Goal: Task Accomplishment & Management: Use online tool/utility

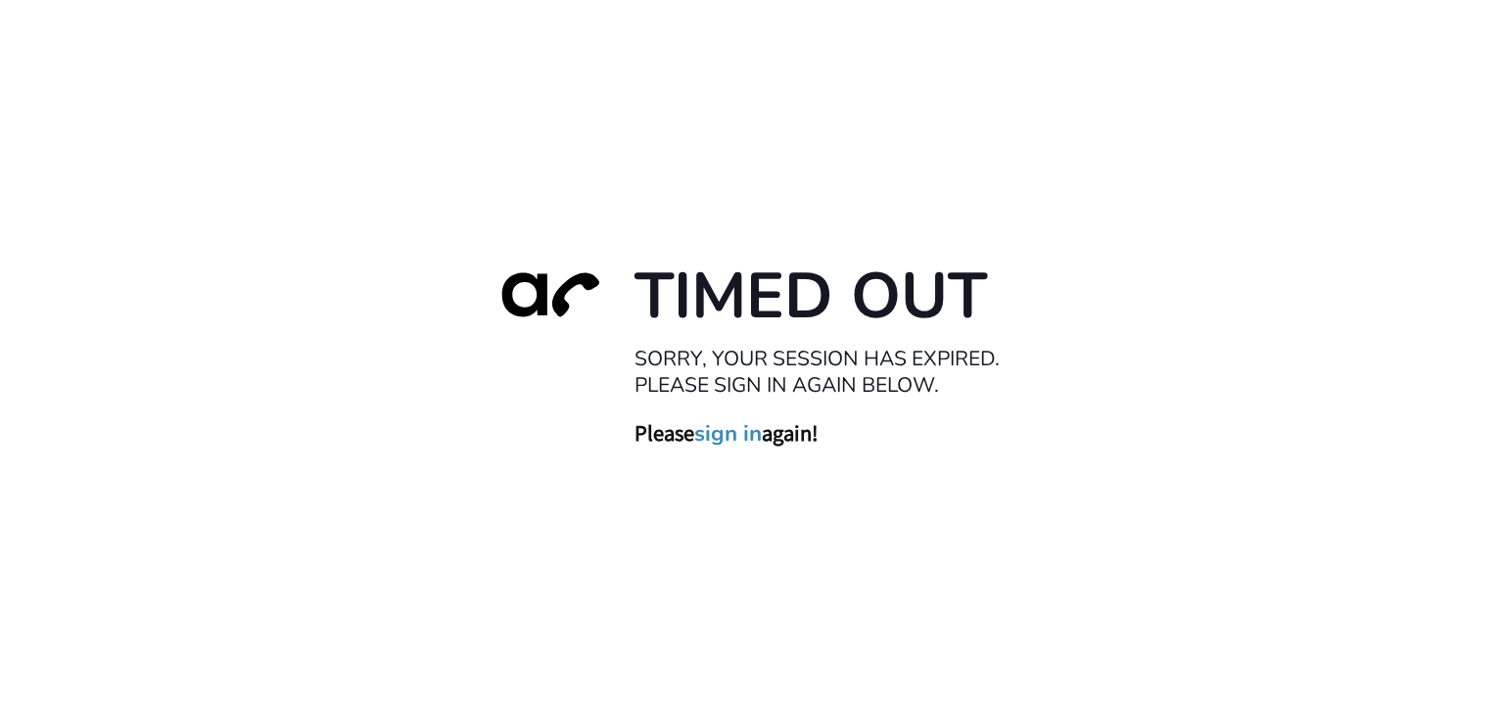
click at [741, 441] on link "sign in" at bounding box center [728, 433] width 68 height 27
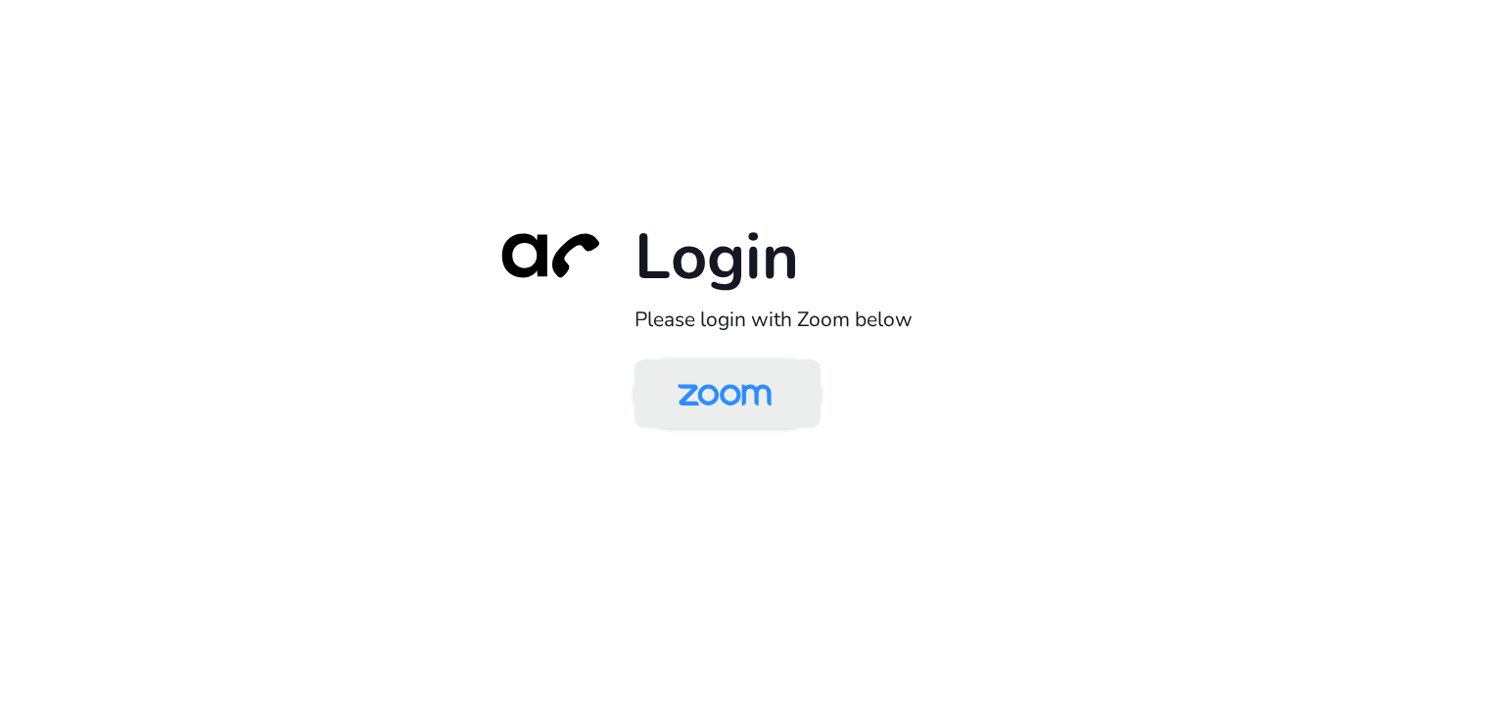
click at [718, 412] on img at bounding box center [724, 395] width 135 height 64
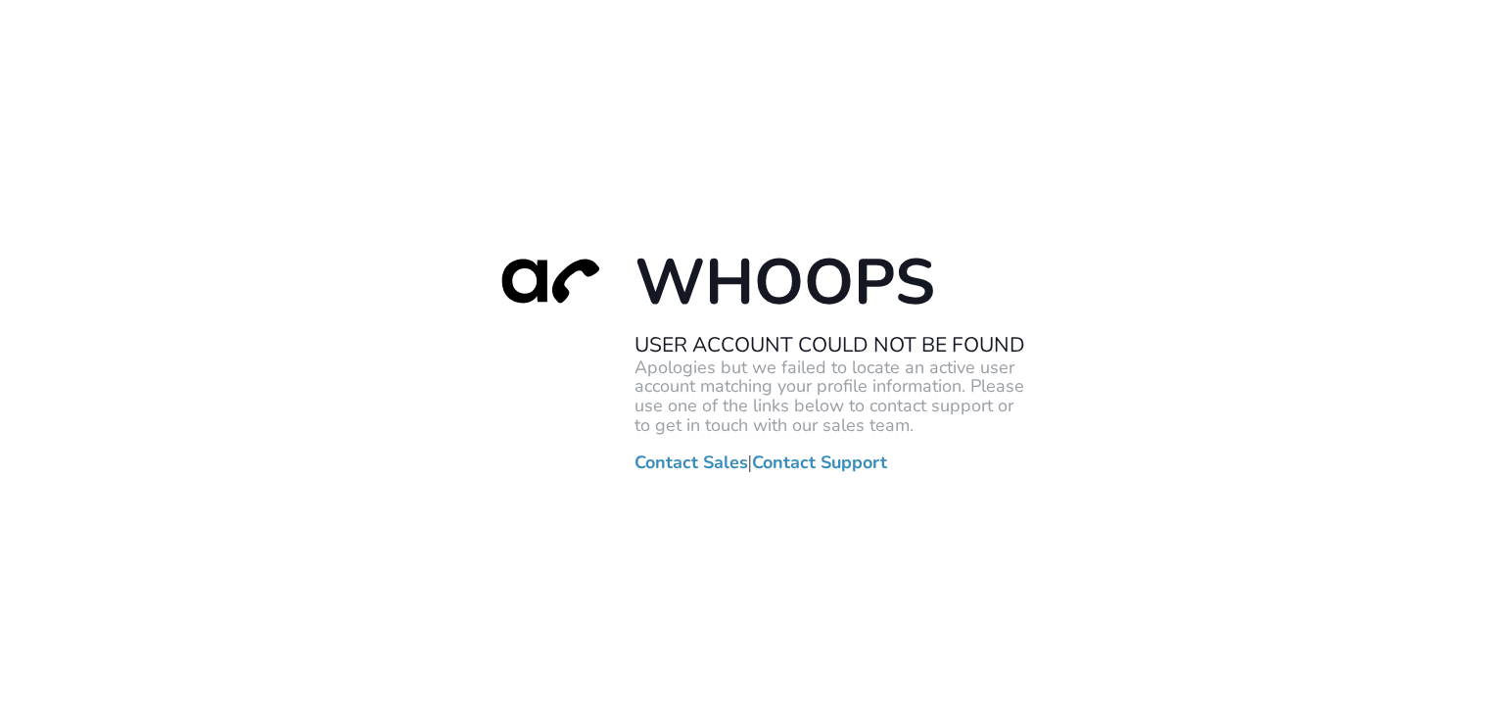
click at [994, 624] on div "Whoops User Account Could Not Be Found Apologies but we failed to locate an act…" at bounding box center [752, 357] width 1504 height 715
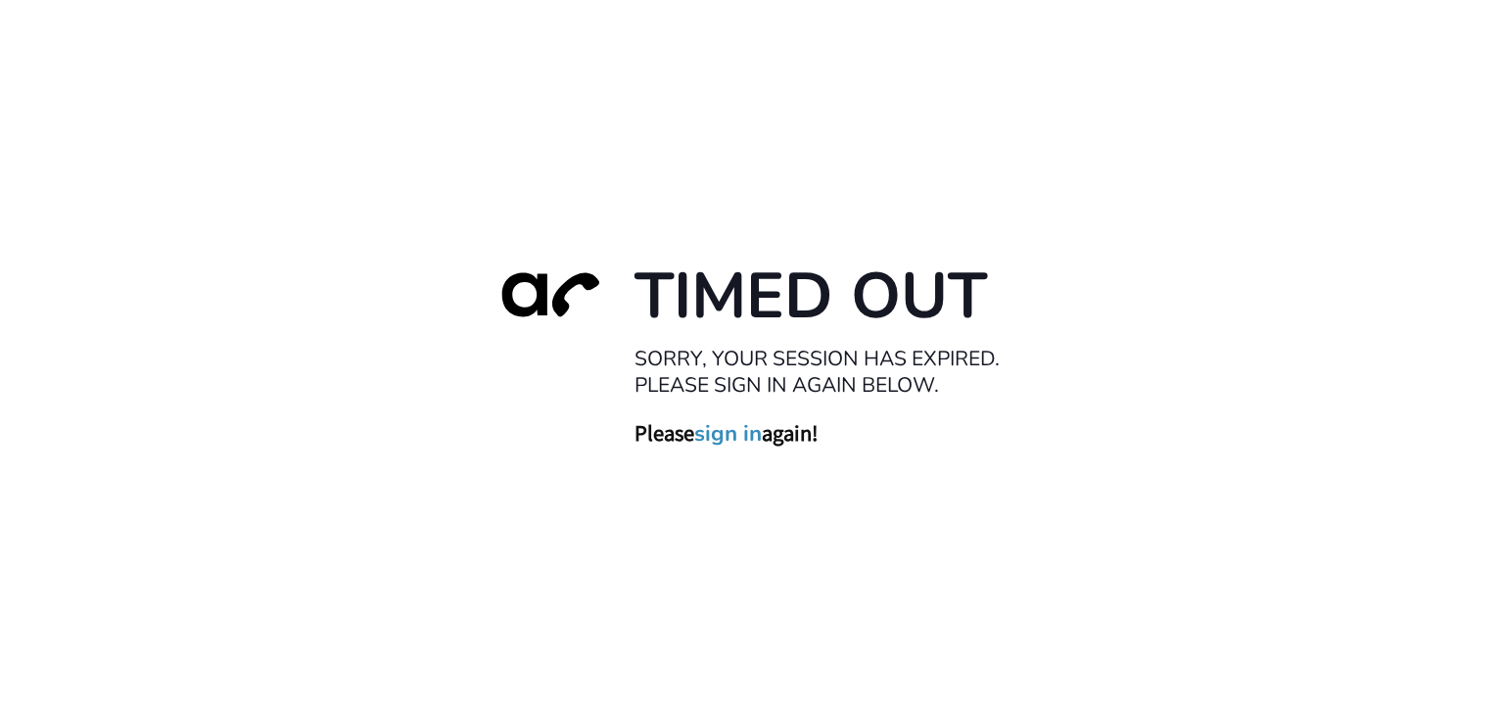
click at [327, 185] on div "Timed Out Sorry, your session has expired. Please sign in again below. Please s…" at bounding box center [752, 357] width 1504 height 715
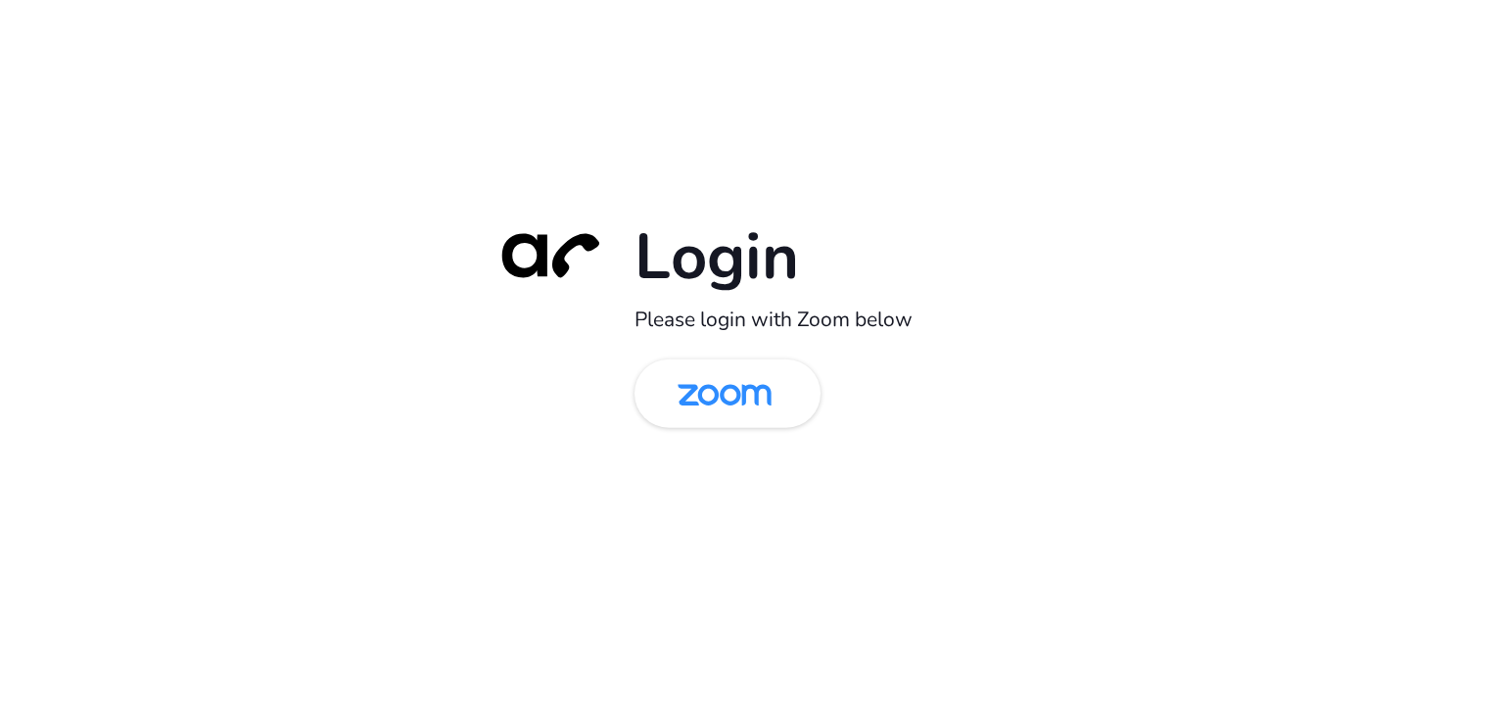
click at [316, 424] on div "Login Please login with Zoom below" at bounding box center [752, 357] width 1504 height 715
click at [705, 385] on img at bounding box center [724, 395] width 135 height 64
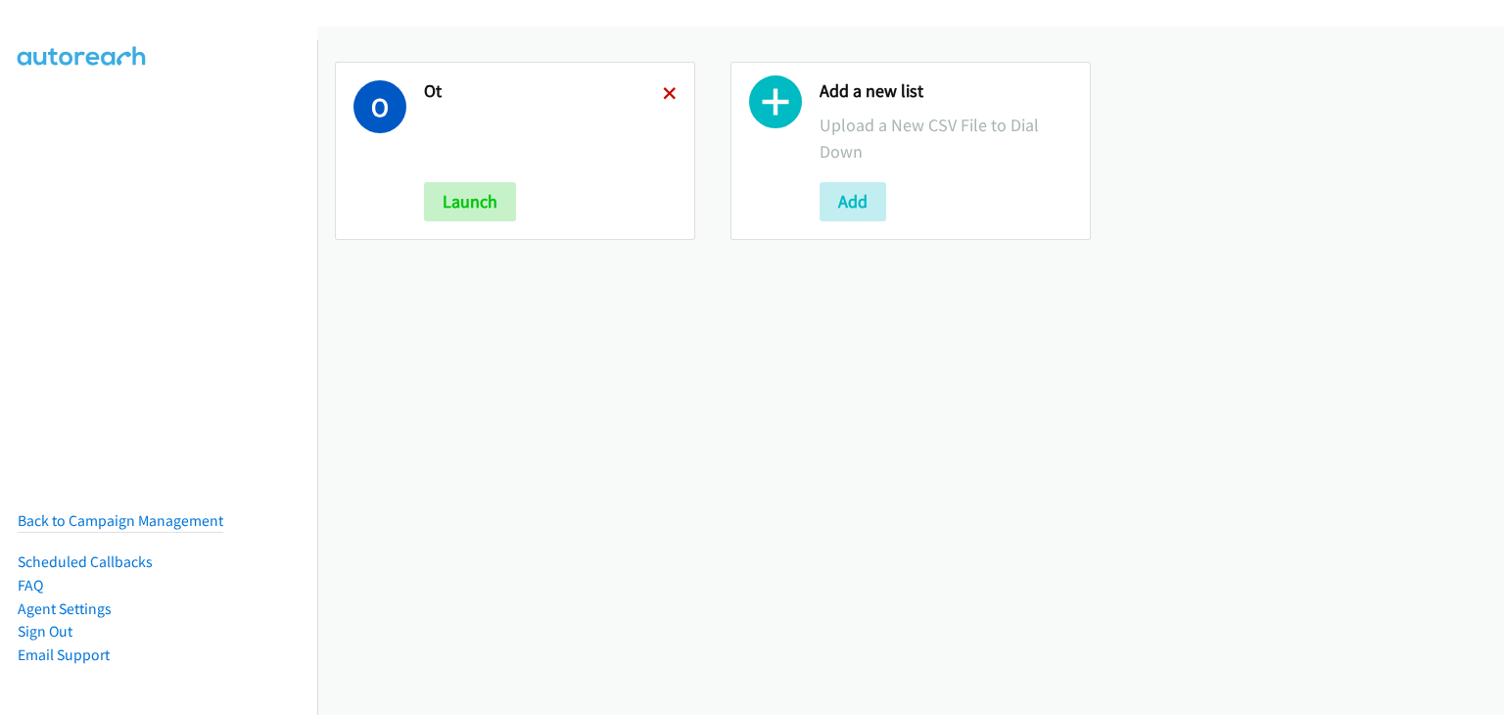
click at [667, 91] on icon at bounding box center [670, 95] width 14 height 14
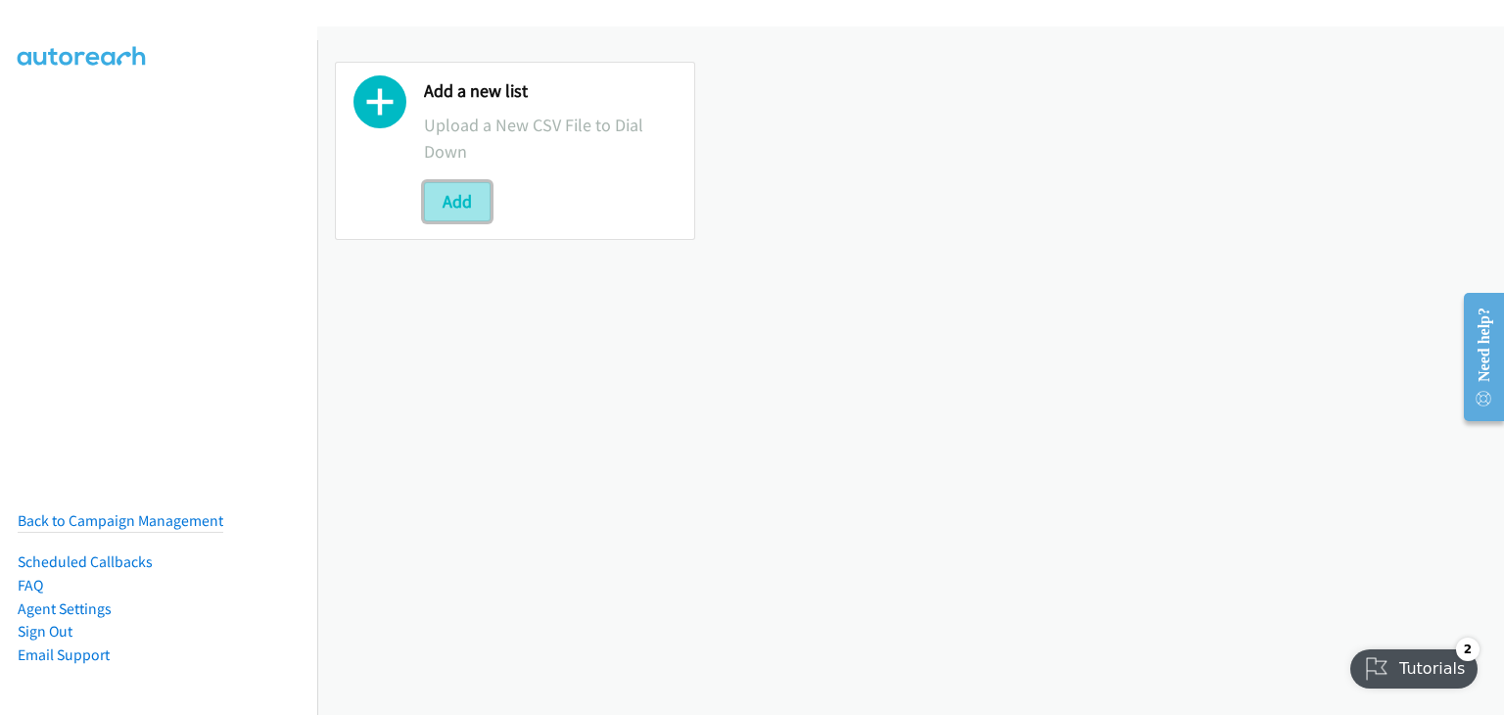
click at [431, 189] on button "Add" at bounding box center [457, 201] width 67 height 39
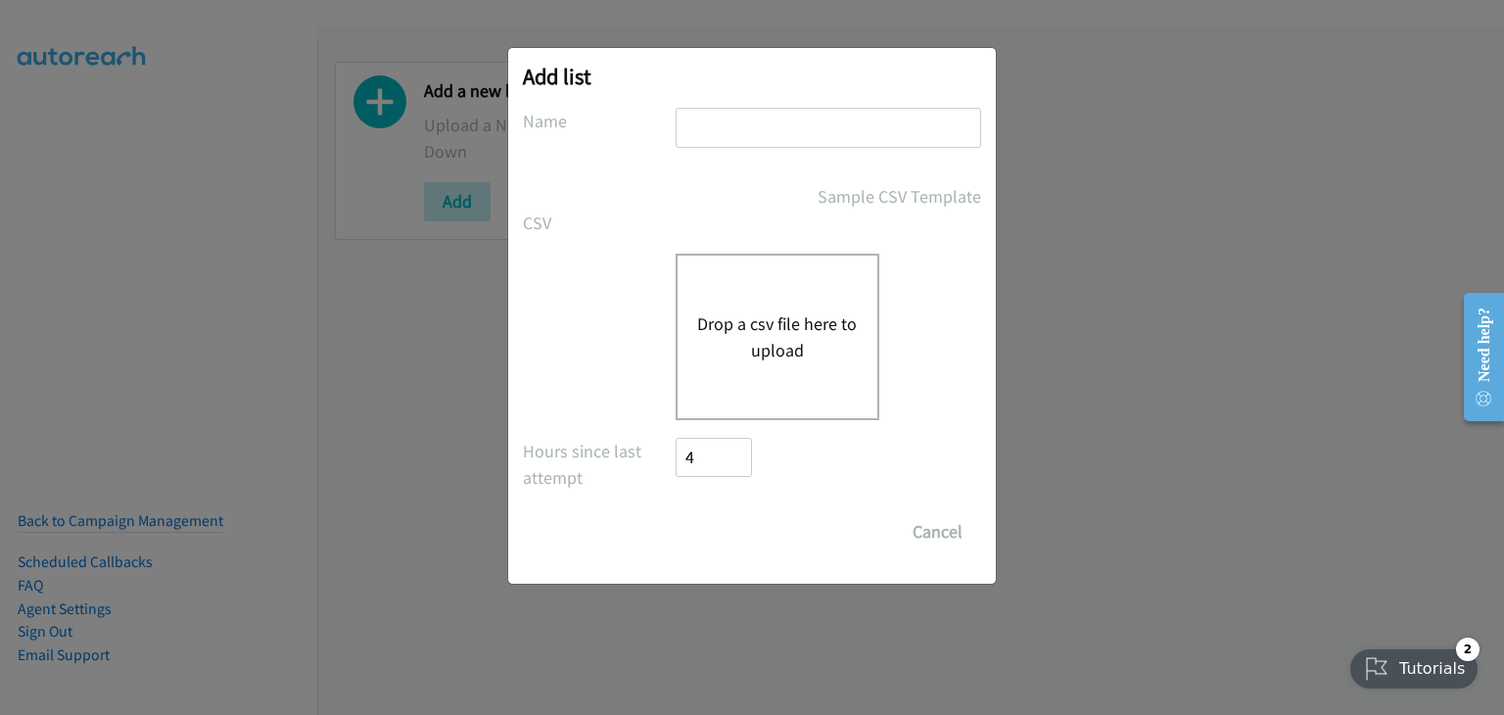
click at [765, 115] on input "text" at bounding box center [828, 128] width 305 height 40
type input "Morning Camp"
click at [740, 329] on button "Drop a csv file here to upload" at bounding box center [777, 336] width 161 height 53
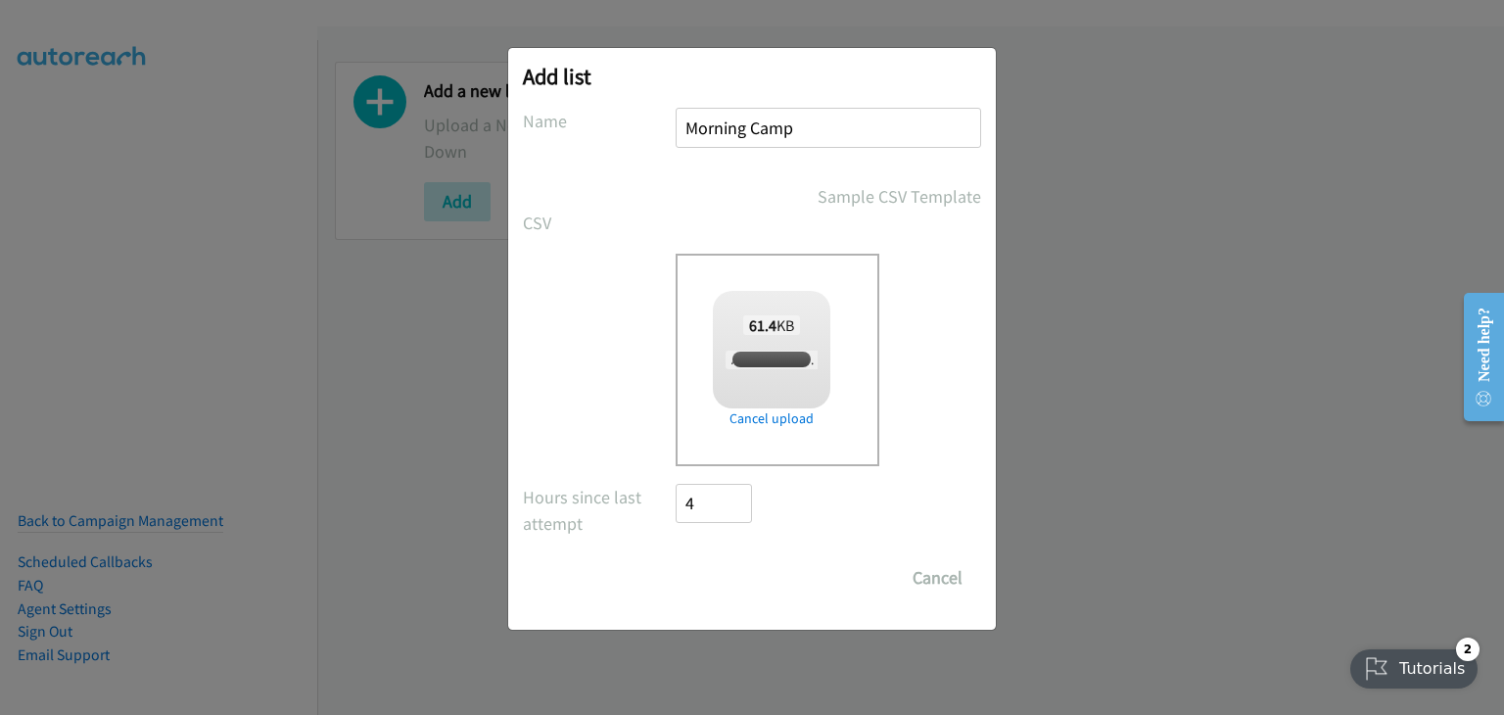
checkbox input "true"
click at [743, 592] on input "Save List" at bounding box center [727, 577] width 103 height 39
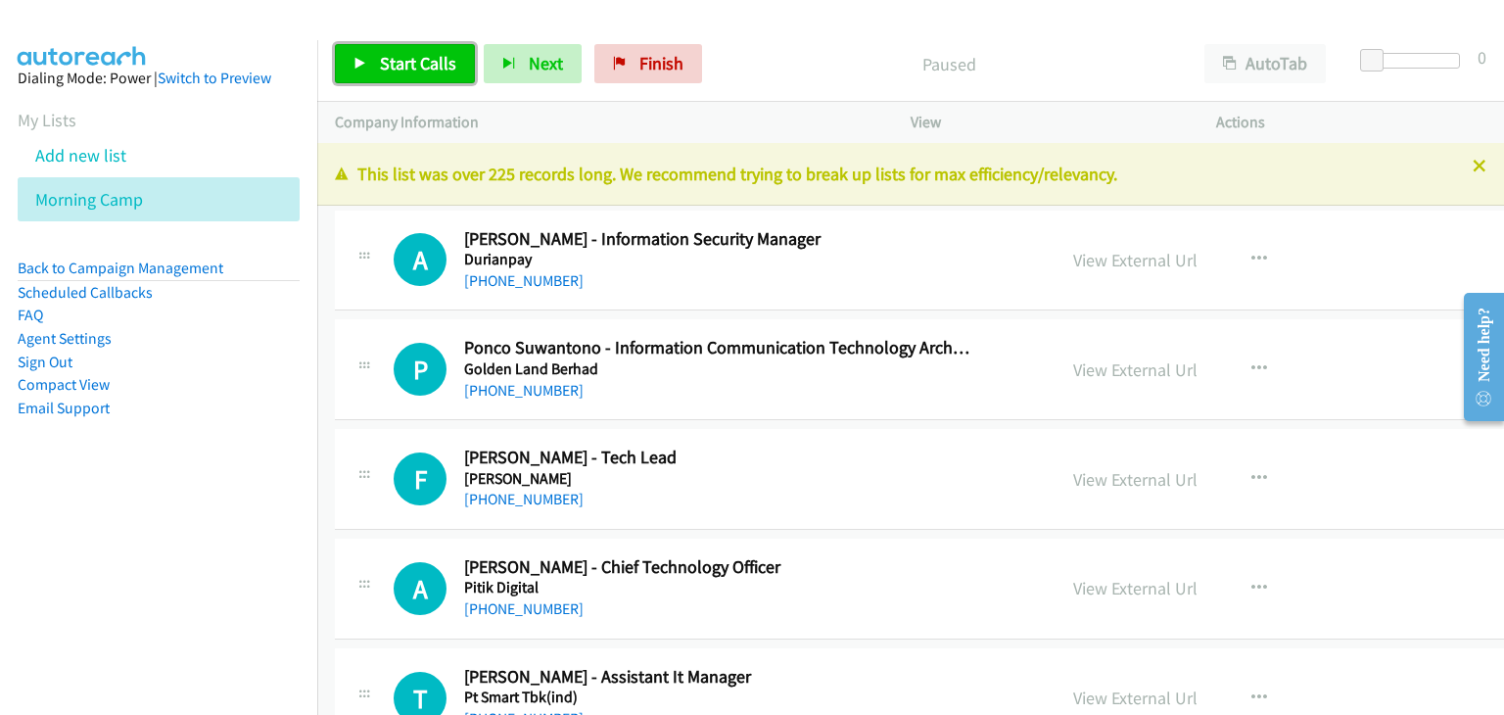
click at [375, 56] on link "Start Calls" at bounding box center [405, 63] width 140 height 39
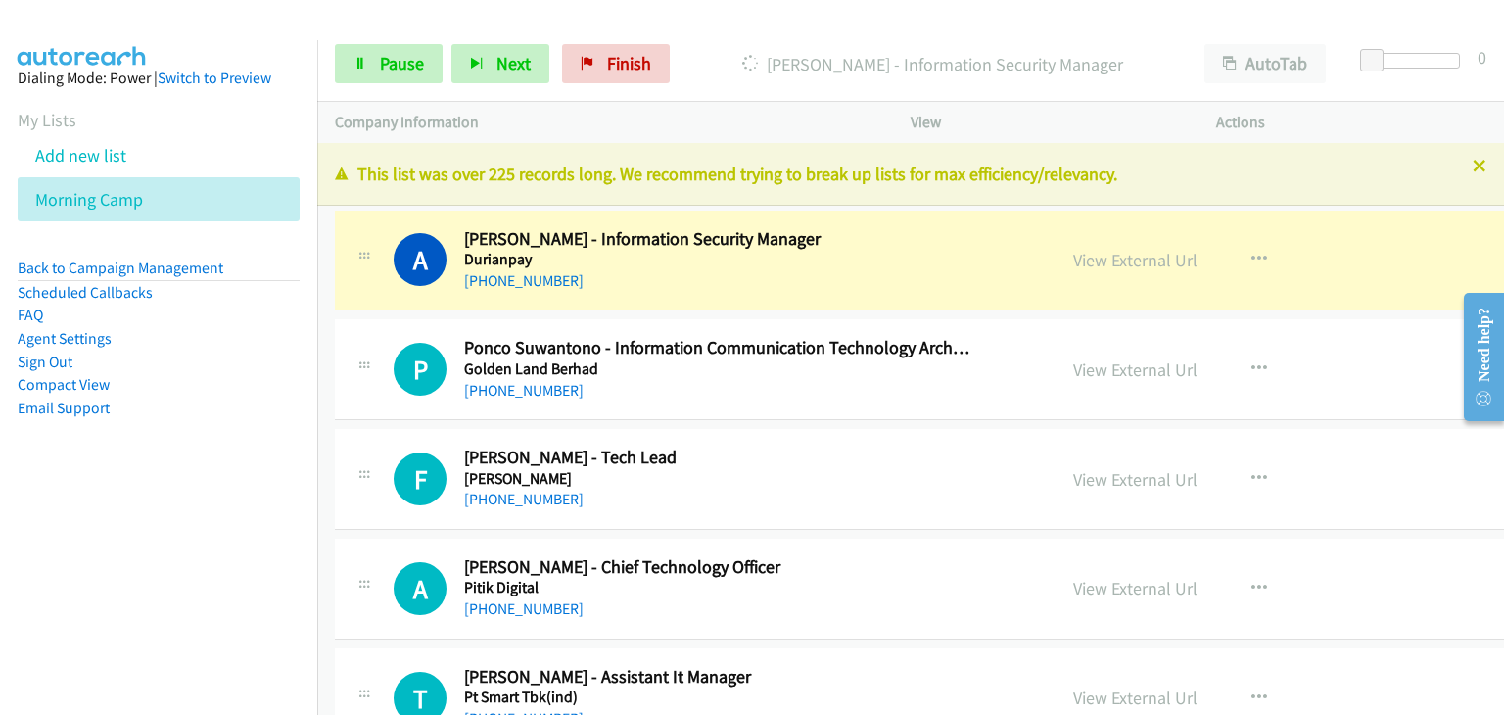
drag, startPoint x: 999, startPoint y: 264, endPoint x: 1006, endPoint y: 271, distance: 10.4
click at [345, 58] on link "Pause" at bounding box center [389, 63] width 108 height 39
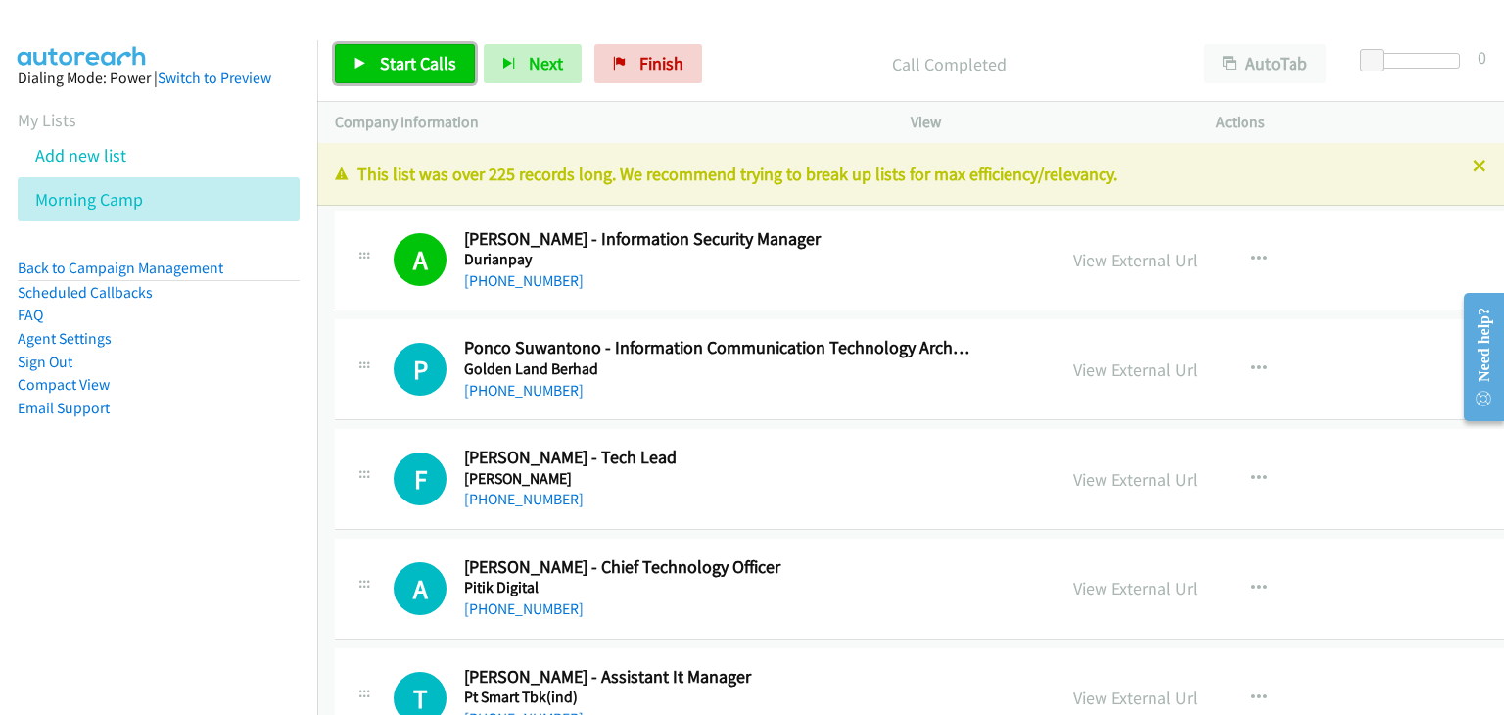
click at [432, 48] on link "Start Calls" at bounding box center [405, 63] width 140 height 39
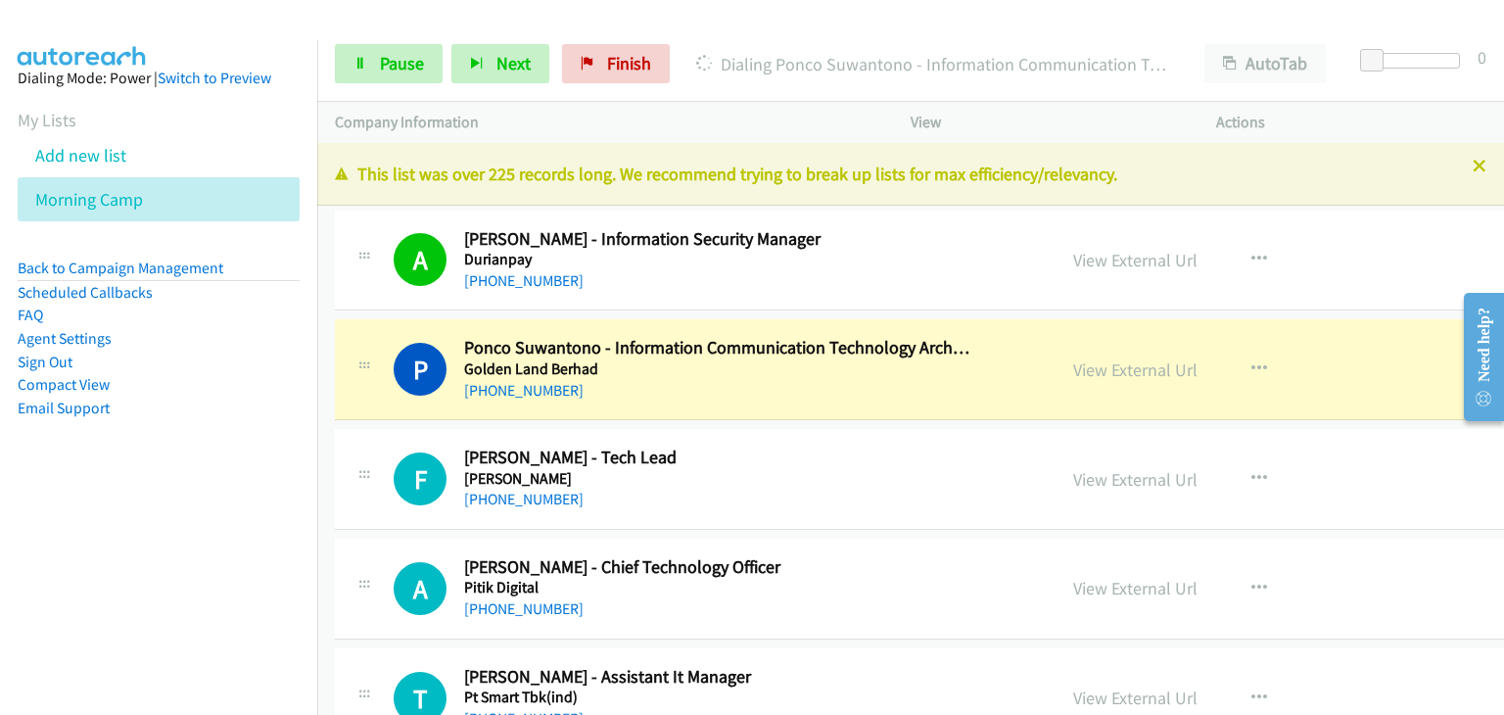
drag, startPoint x: 441, startPoint y: 109, endPoint x: 545, endPoint y: 226, distance: 157.4
click at [472, 112] on p "Company Information" at bounding box center [605, 122] width 540 height 23
click at [545, 226] on div "A Callback Scheduled Agung Wicaksono - Information Security Manager Durianpay A…" at bounding box center [1020, 261] width 1370 height 101
click at [368, 64] on link "Pause" at bounding box center [389, 63] width 108 height 39
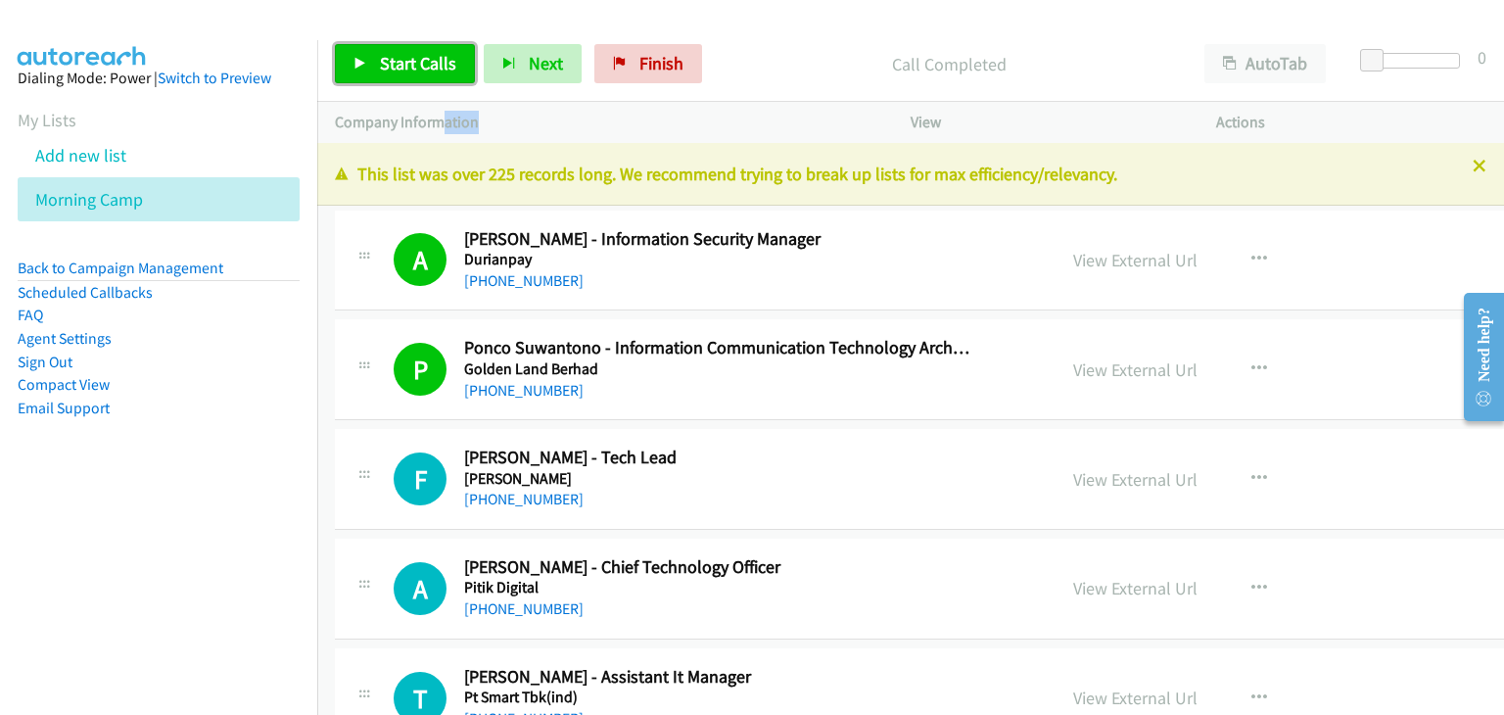
drag, startPoint x: 388, startPoint y: 48, endPoint x: 399, endPoint y: 59, distance: 15.9
click at [389, 48] on link "Start Calls" at bounding box center [405, 63] width 140 height 39
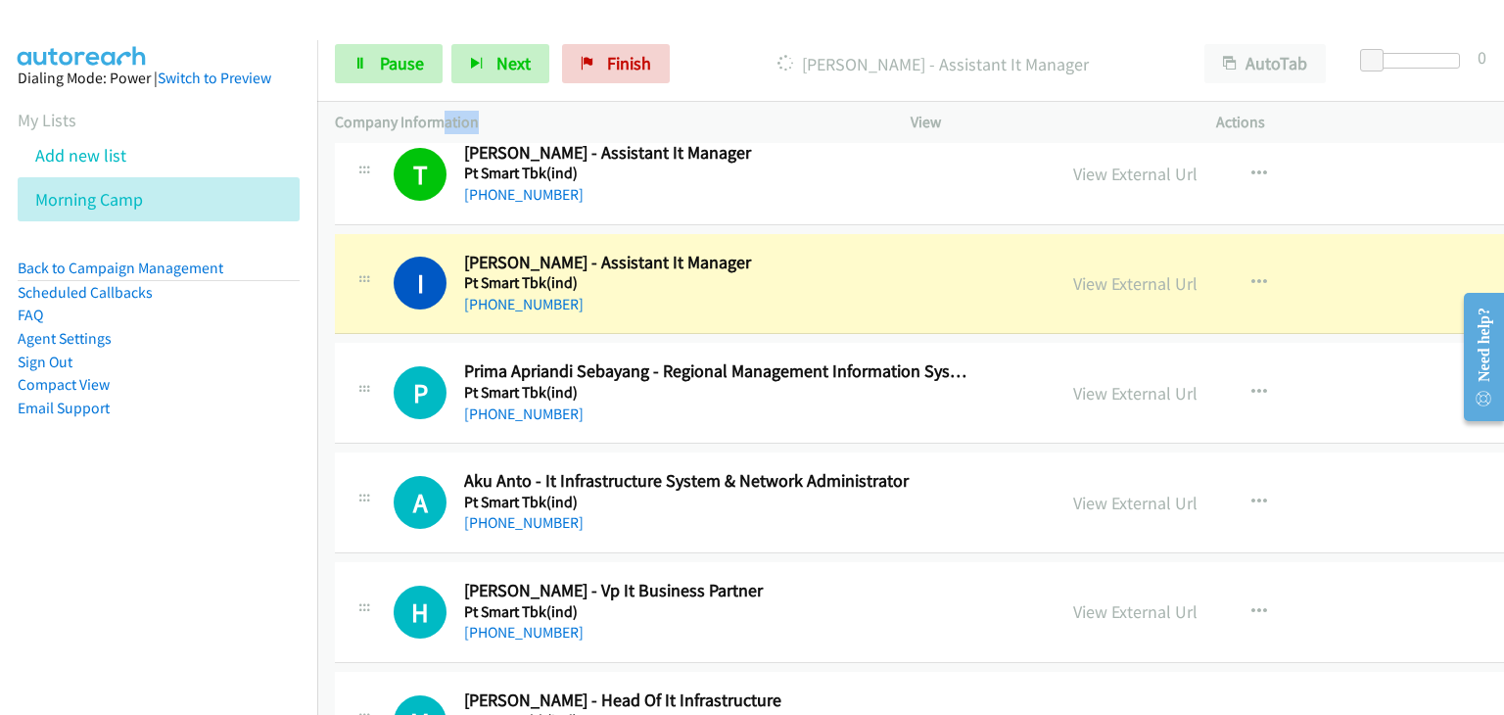
scroll to position [490, 0]
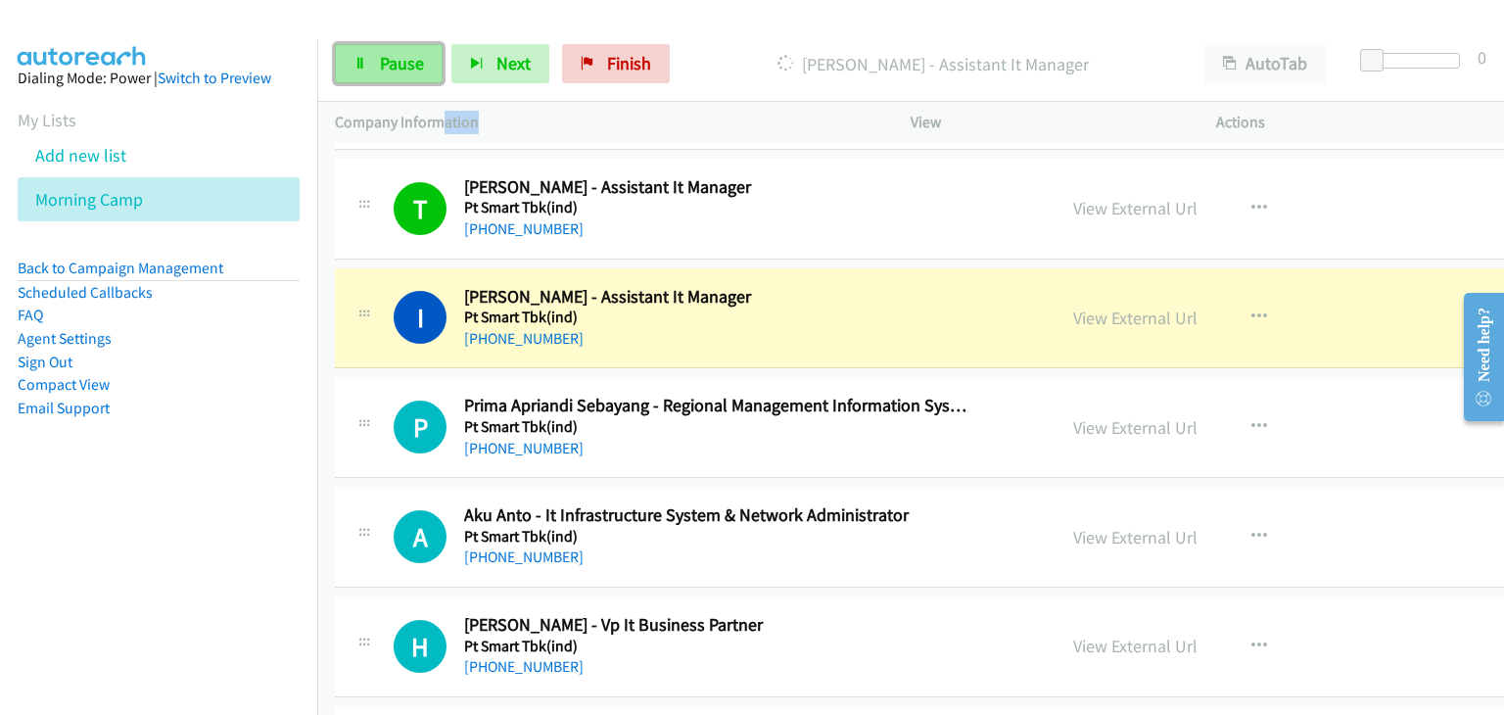
click at [372, 70] on link "Pause" at bounding box center [389, 63] width 108 height 39
click at [372, 56] on link "Pause" at bounding box center [389, 63] width 108 height 39
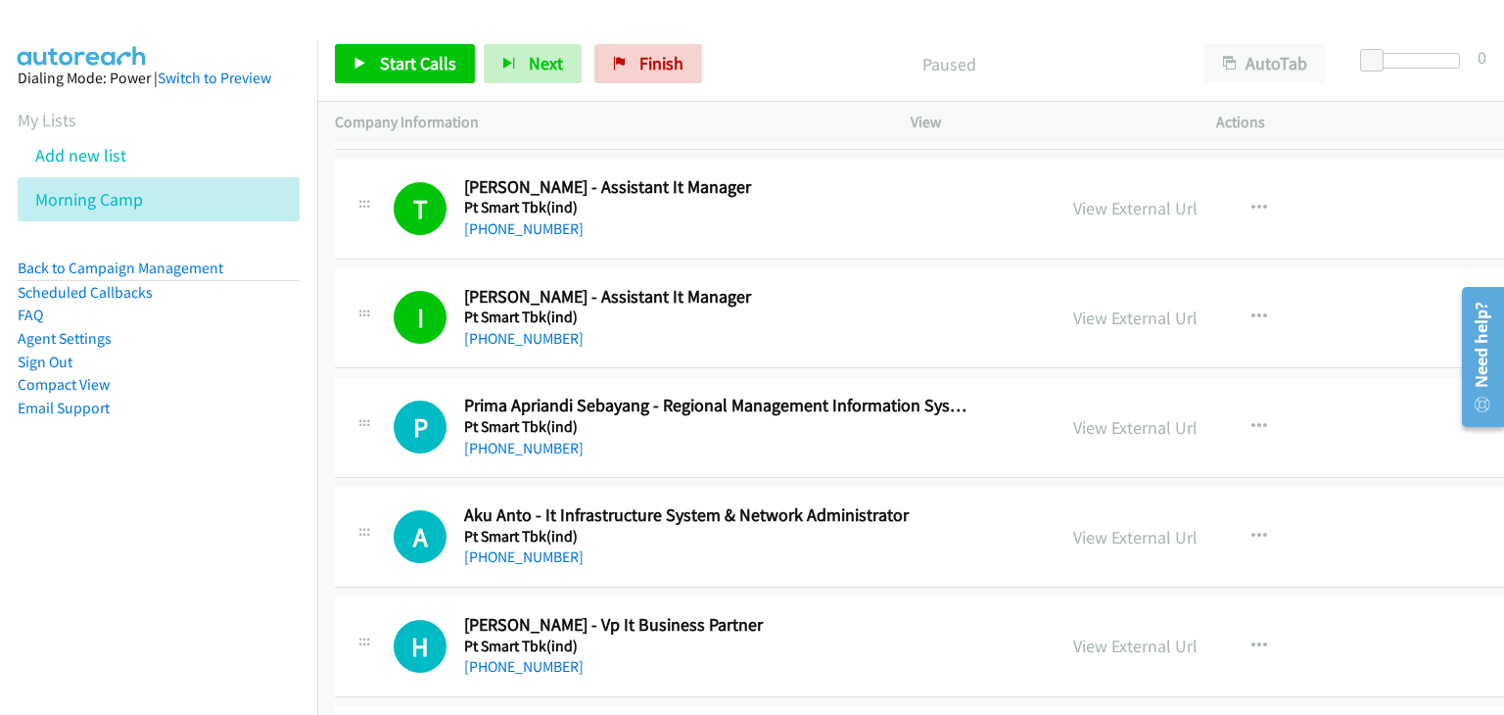
scroll to position [587, 0]
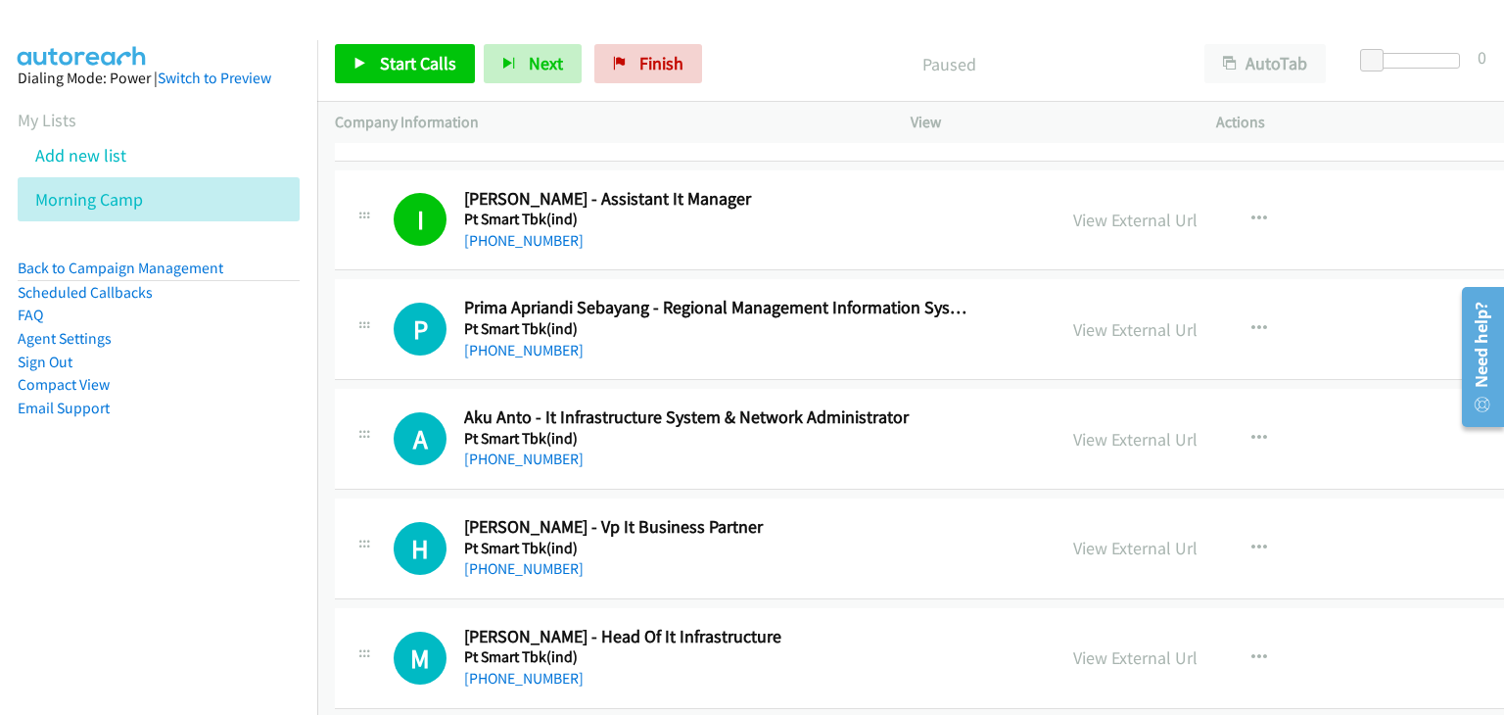
click at [385, 188] on div "I Callback Scheduled [PERSON_NAME] - Assistant It Manager Pt Smart Tbk(ind) [GE…" at bounding box center [694, 220] width 685 height 65
click at [1251, 329] on icon "button" at bounding box center [1259, 329] width 16 height 16
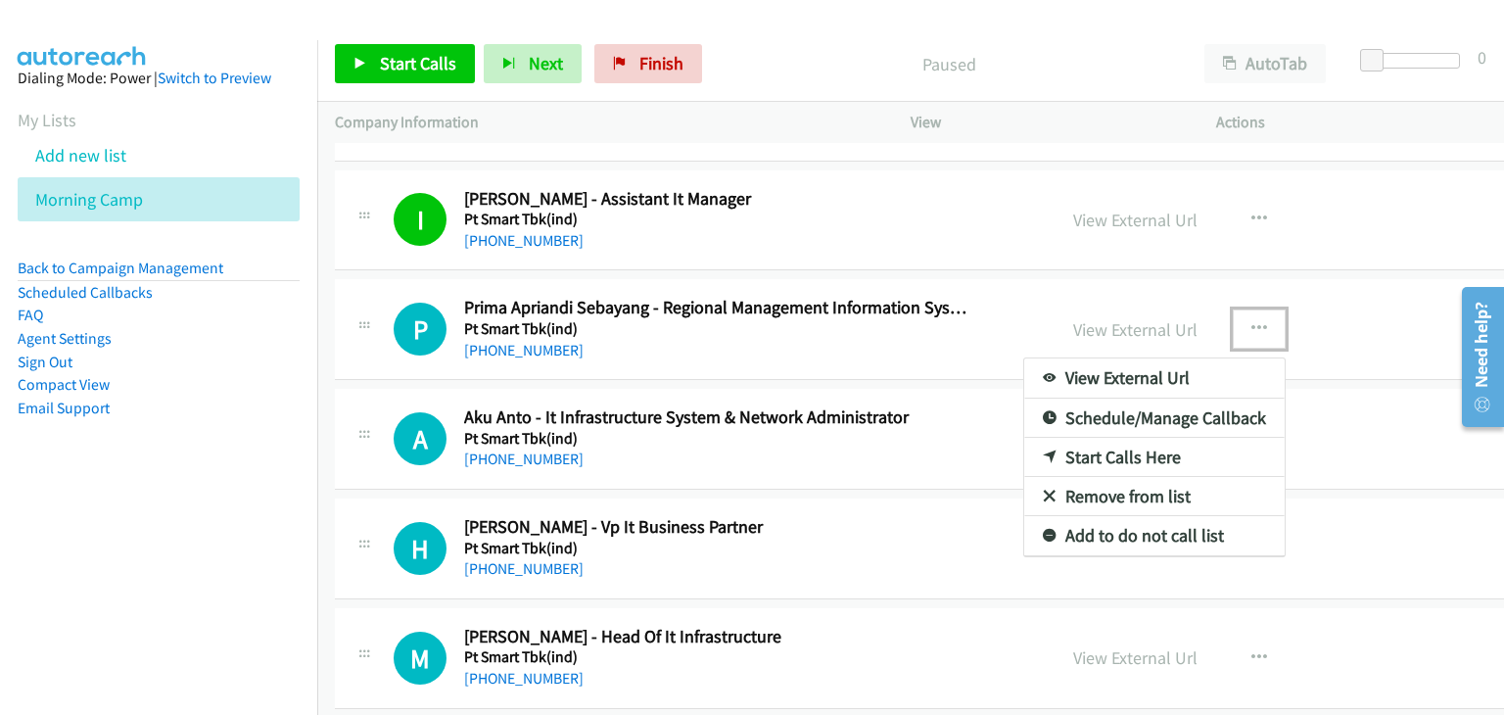
click at [1058, 455] on link "Start Calls Here" at bounding box center [1154, 457] width 260 height 39
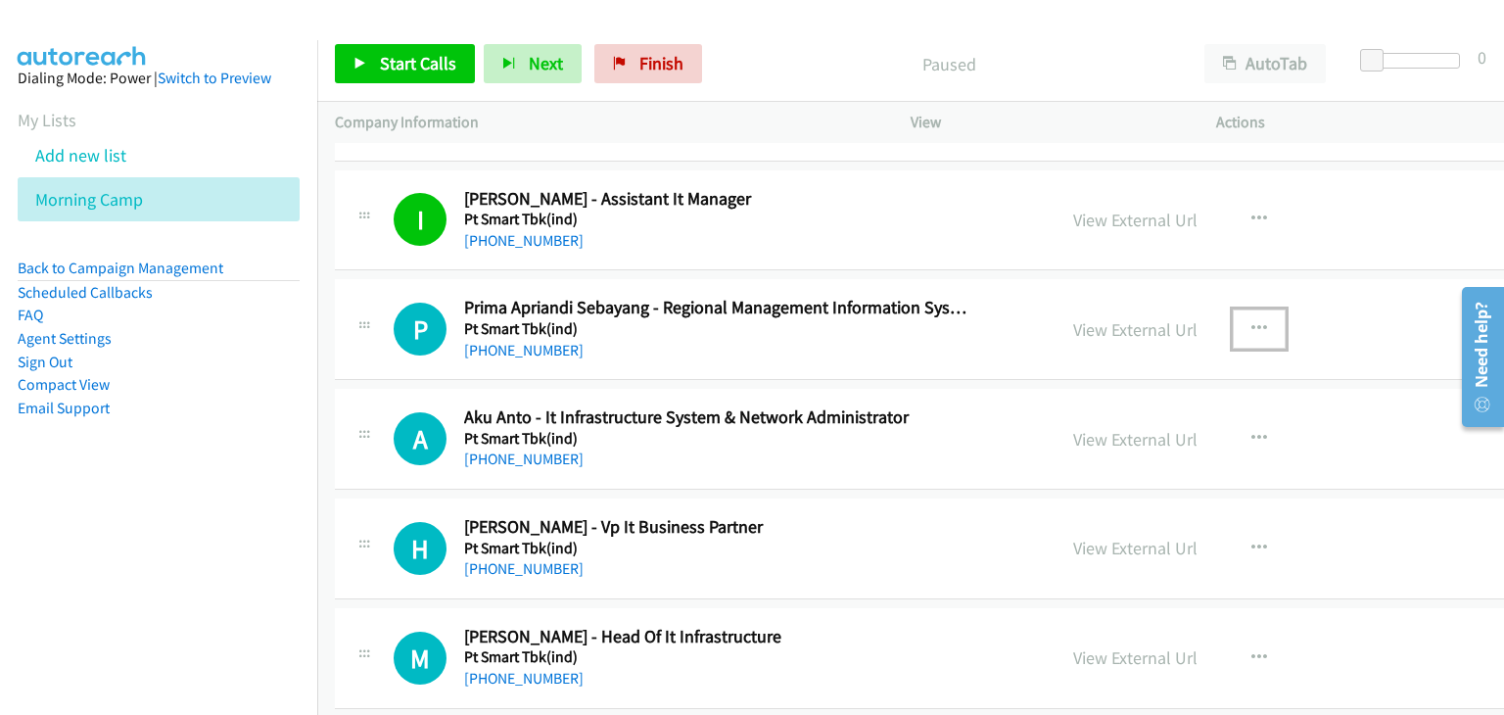
click at [1233, 335] on button "button" at bounding box center [1259, 328] width 53 height 39
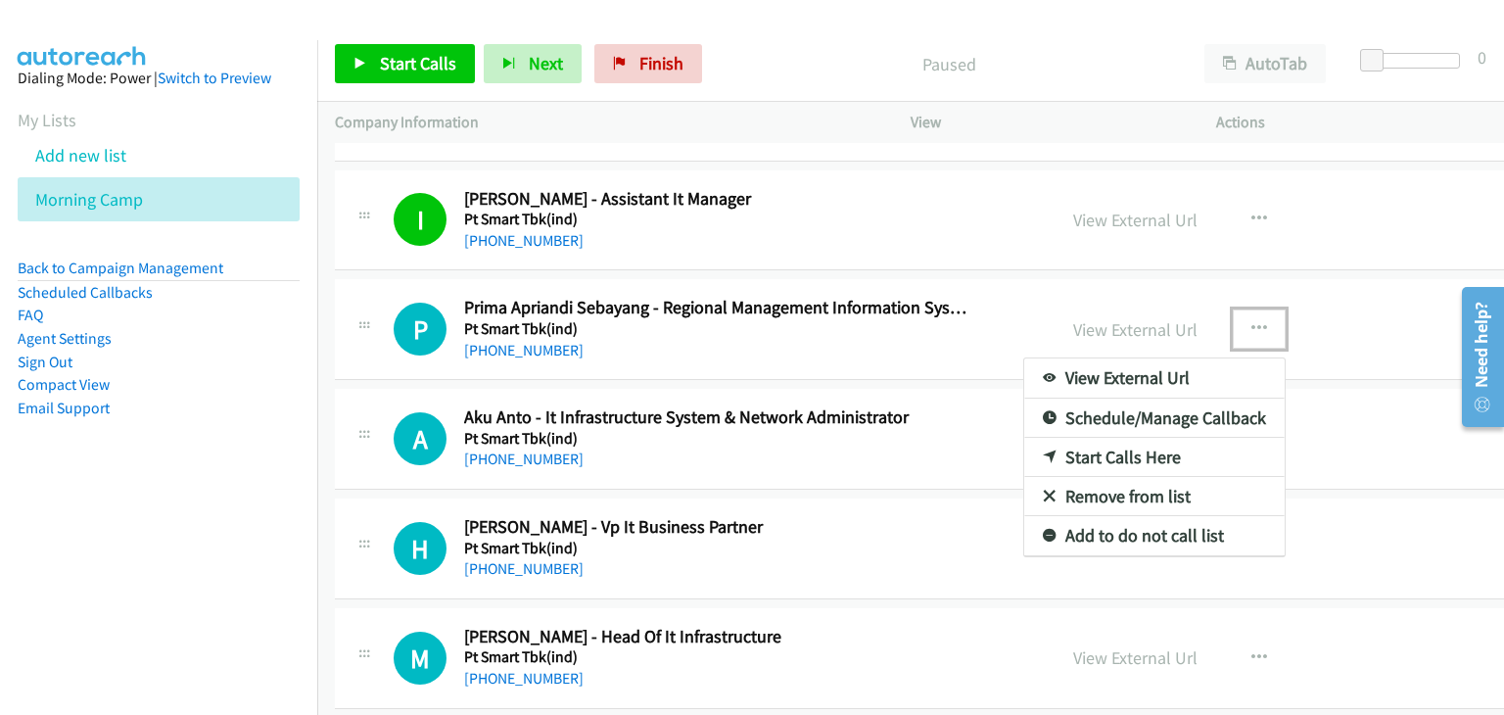
click at [1048, 458] on link "Start Calls Here" at bounding box center [1154, 457] width 260 height 39
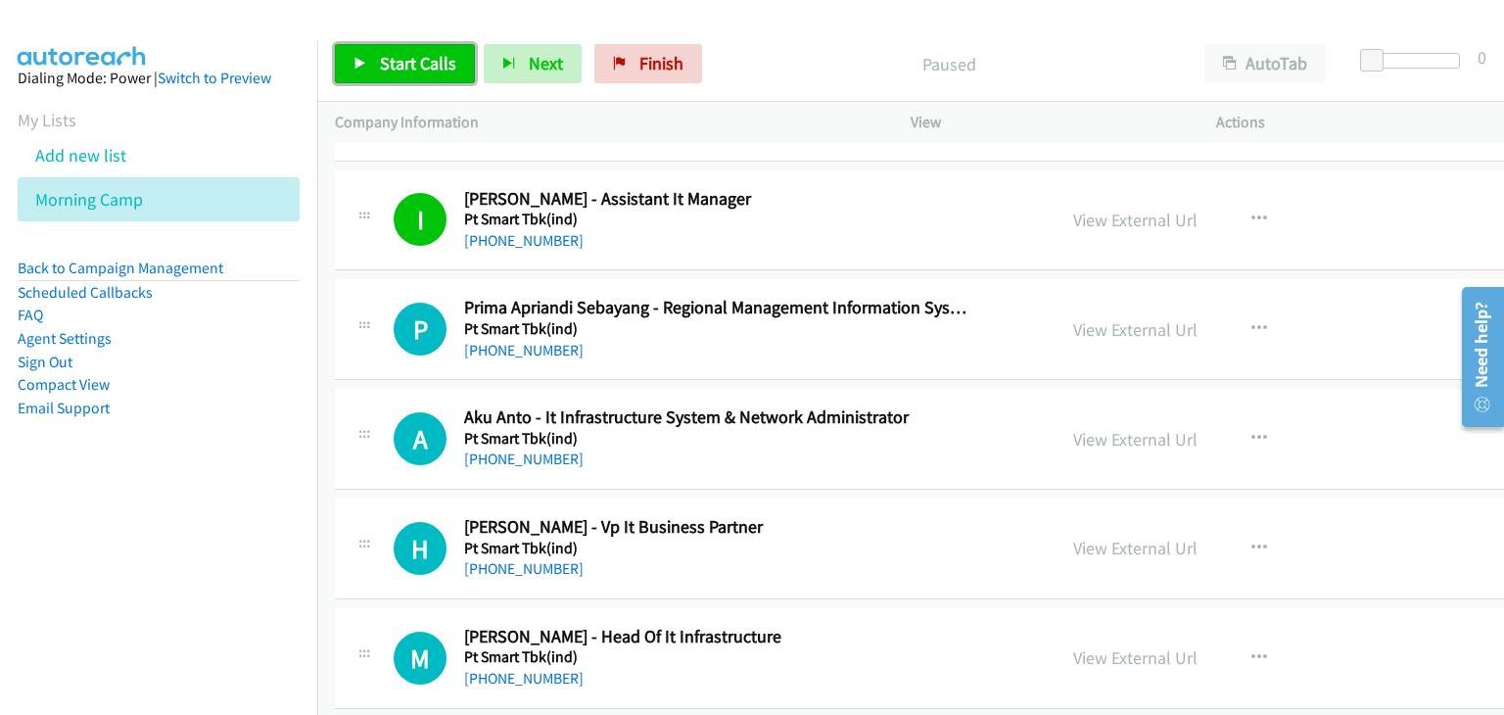
click at [419, 60] on span "Start Calls" at bounding box center [418, 63] width 76 height 23
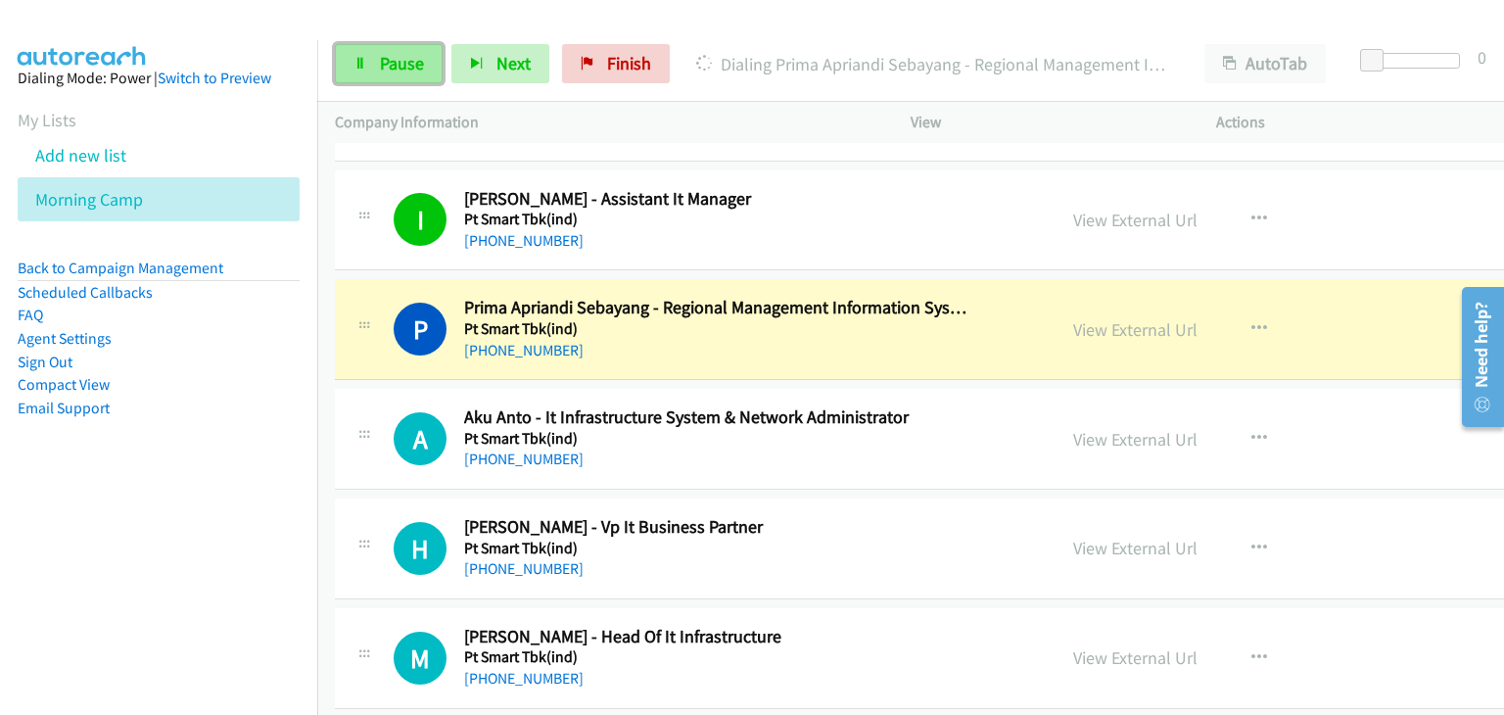
click at [364, 68] on icon at bounding box center [360, 65] width 14 height 14
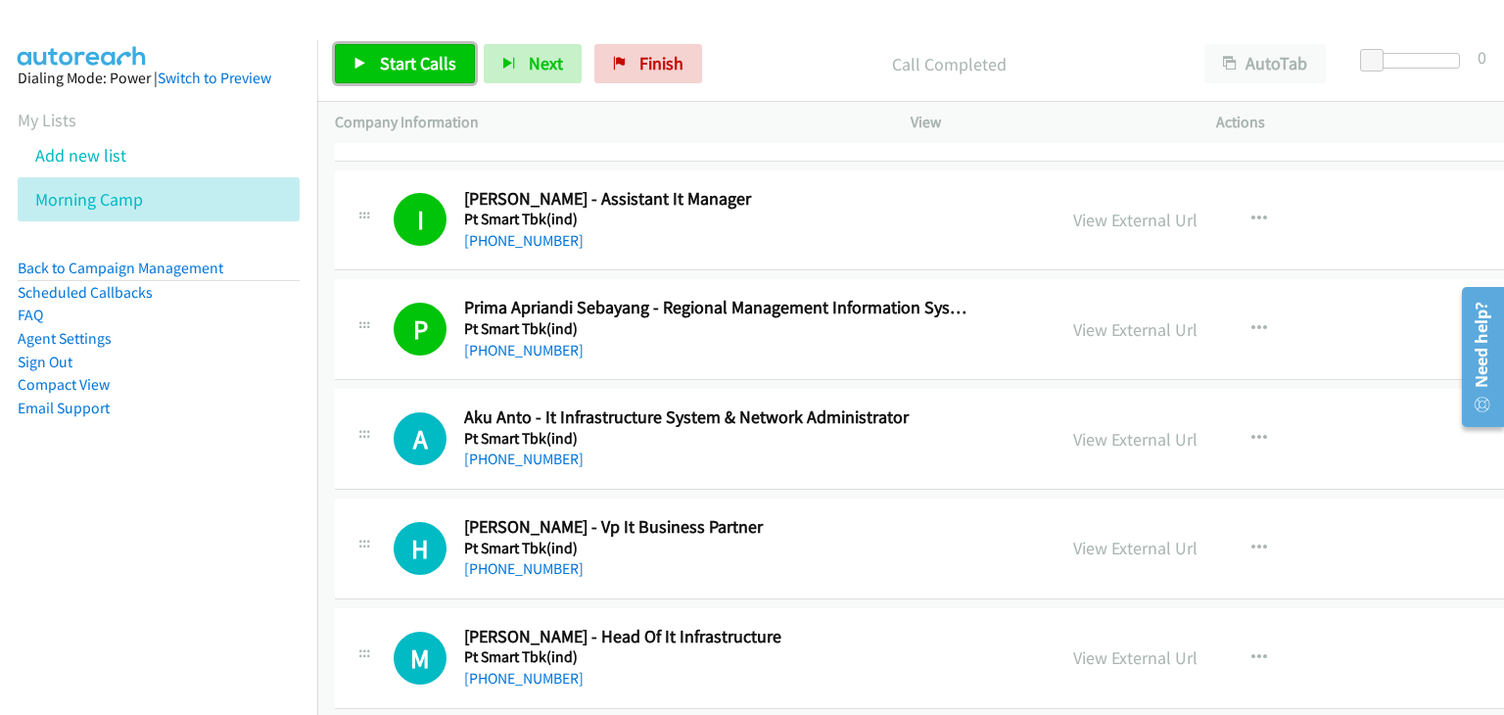
click at [408, 66] on span "Start Calls" at bounding box center [418, 63] width 76 height 23
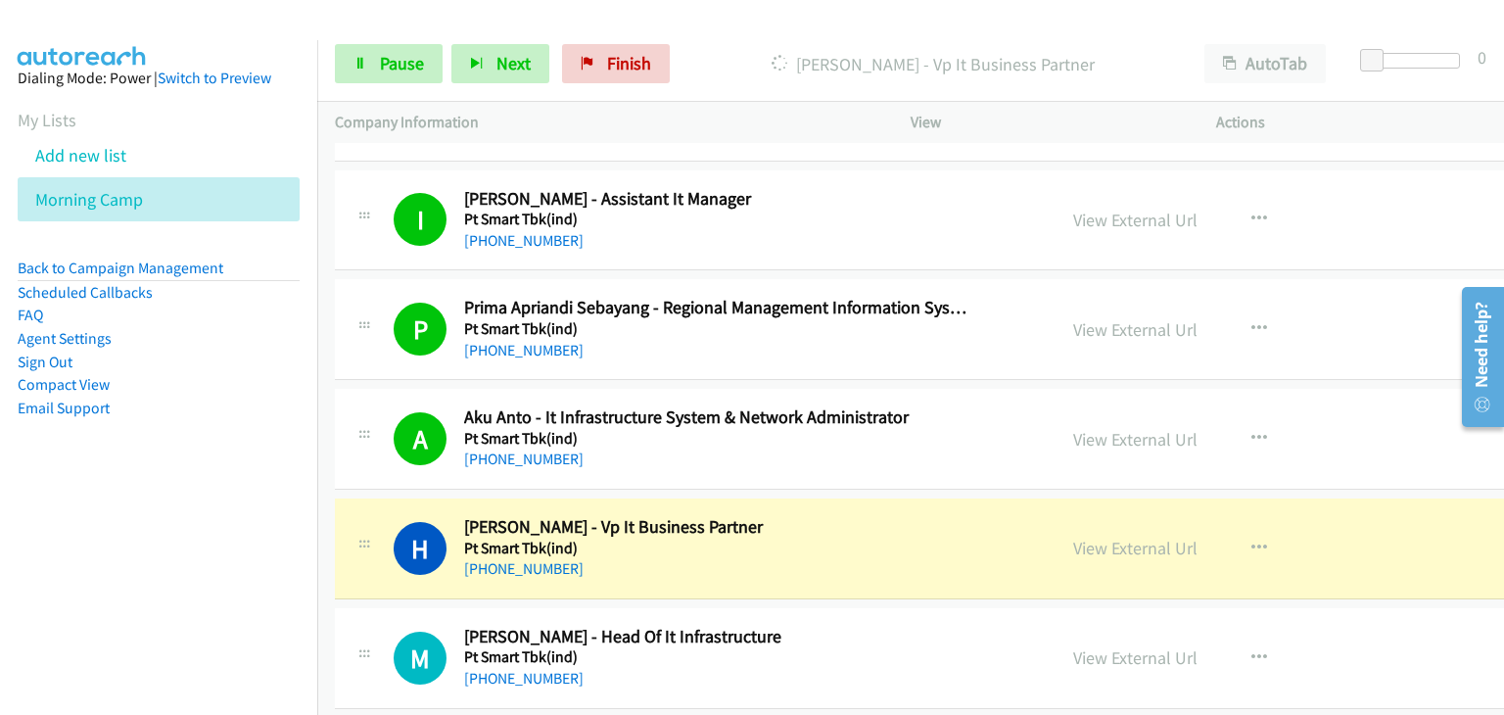
click at [384, 394] on div "A Callback Scheduled Aku Anto - It Infrastructure System & Network Administrato…" at bounding box center [1020, 439] width 1370 height 101
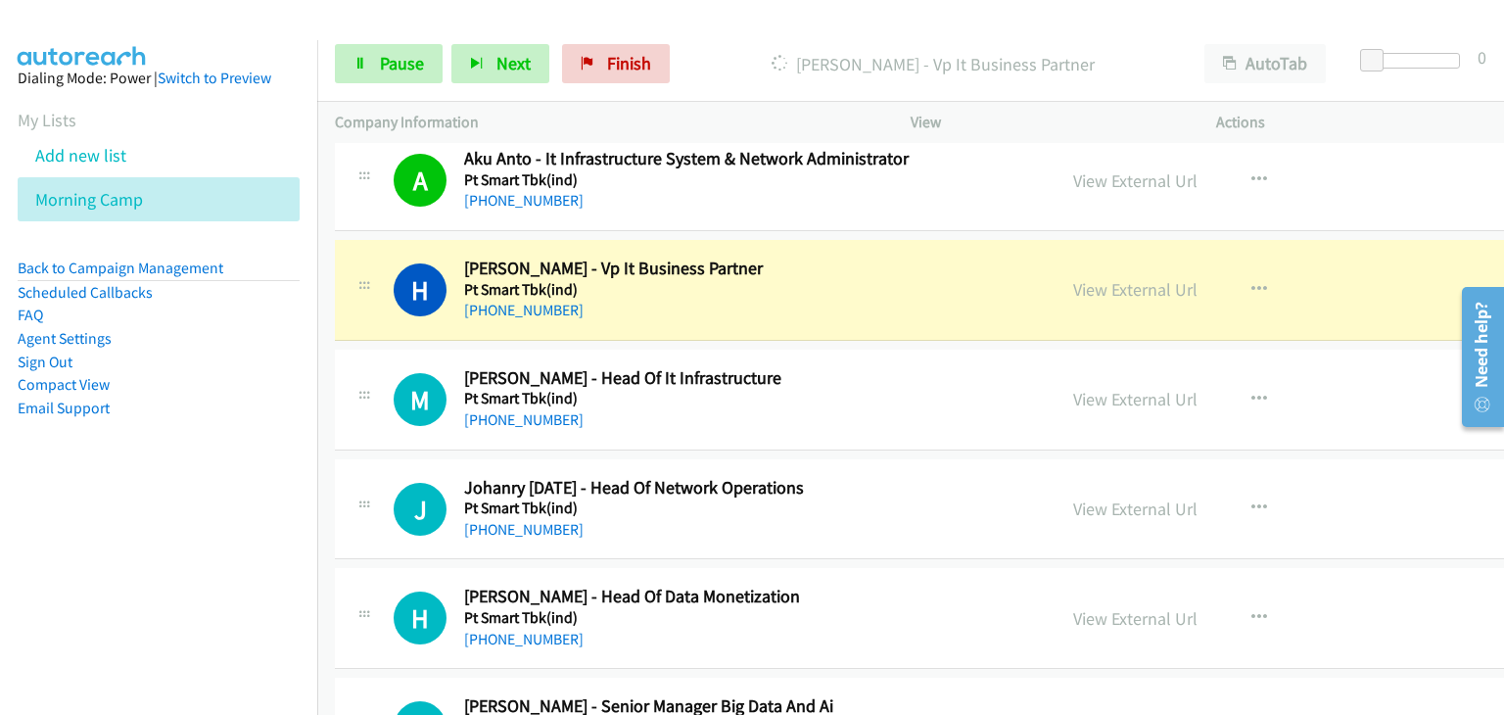
scroll to position [881, 0]
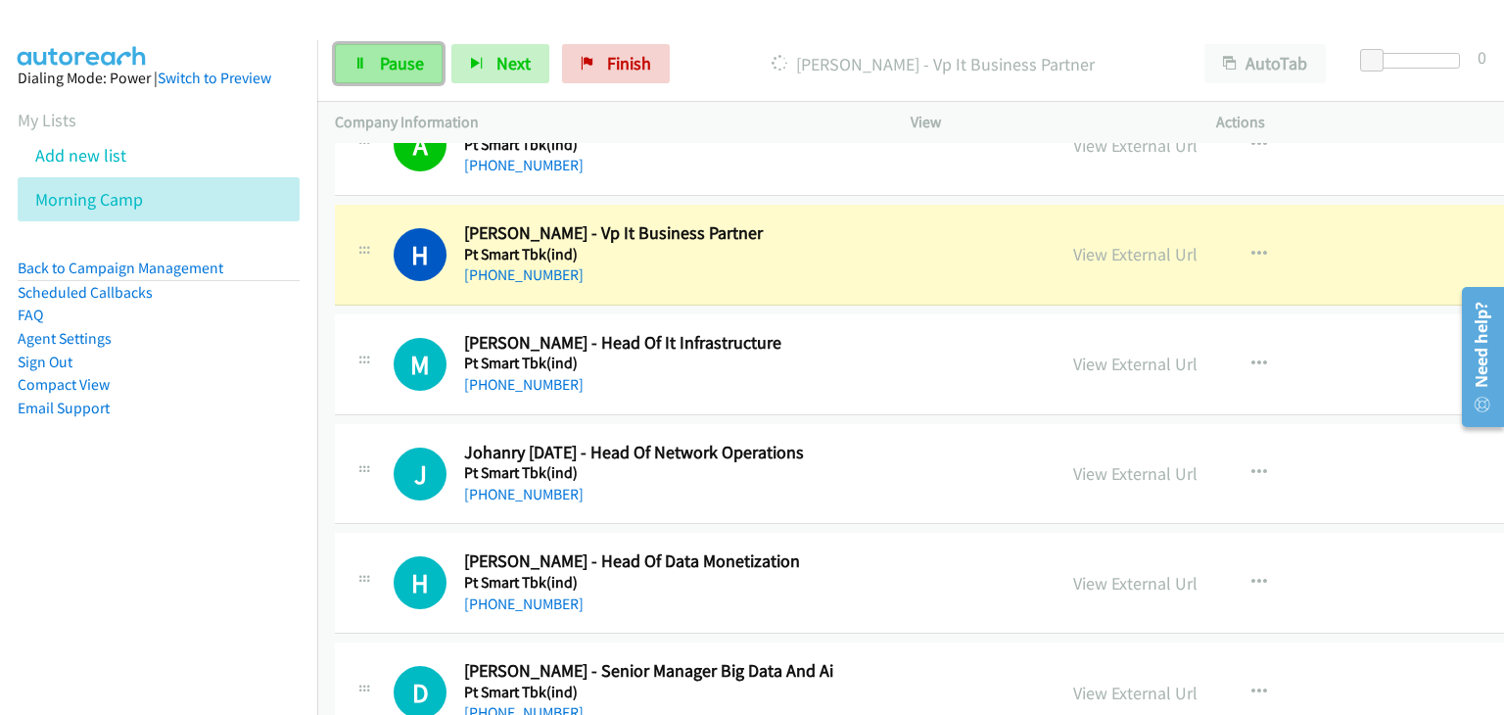
click at [398, 61] on span "Pause" at bounding box center [402, 63] width 44 height 23
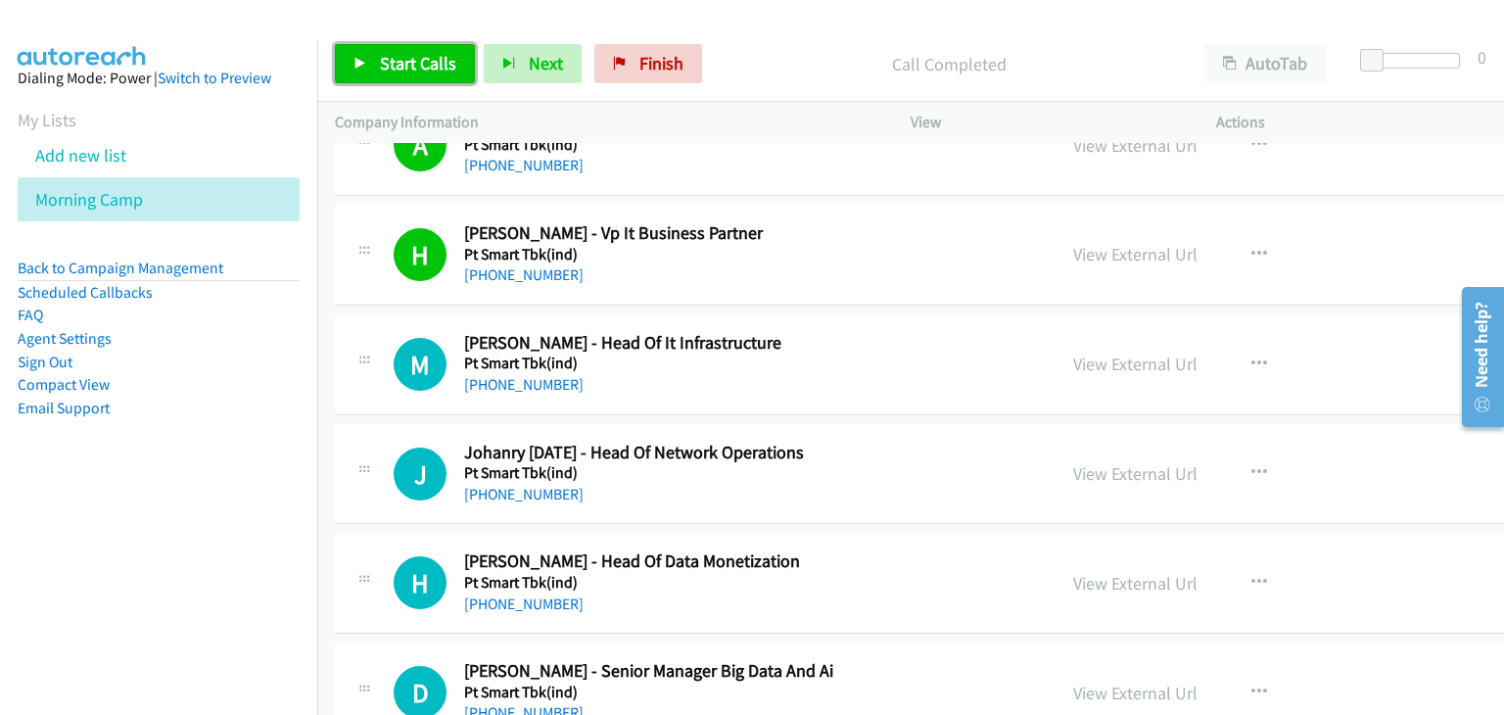
click at [418, 61] on span "Start Calls" at bounding box center [418, 63] width 76 height 23
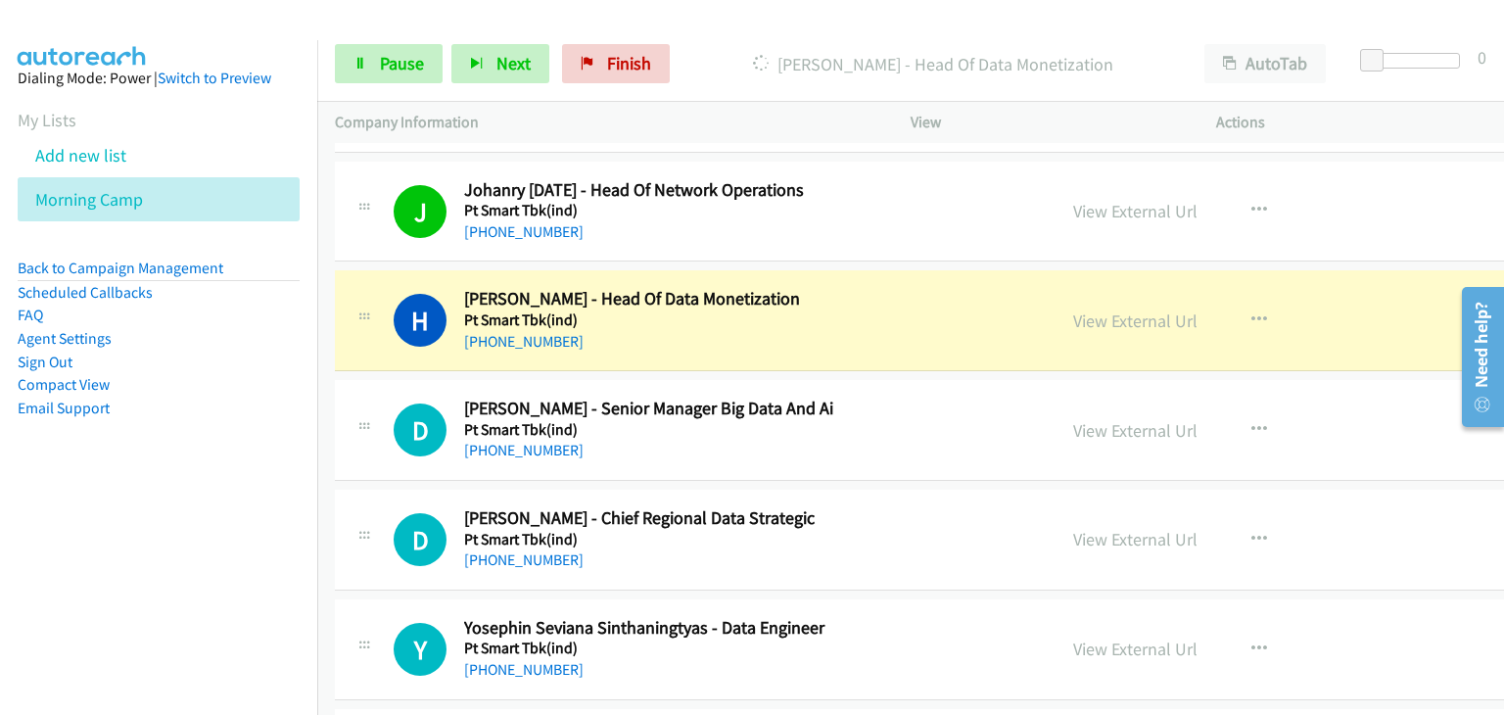
scroll to position [1175, 0]
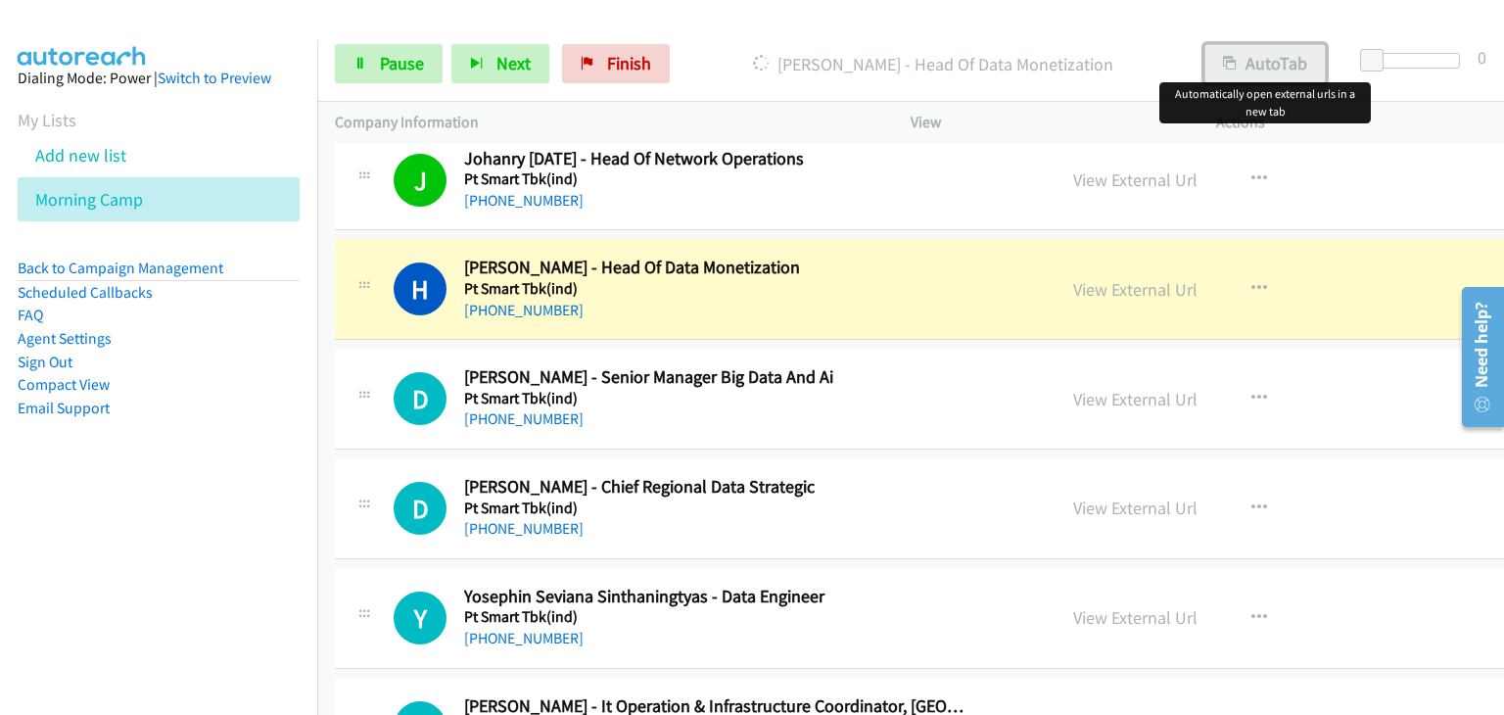
click at [1245, 75] on button "AutoTab" at bounding box center [1264, 63] width 121 height 39
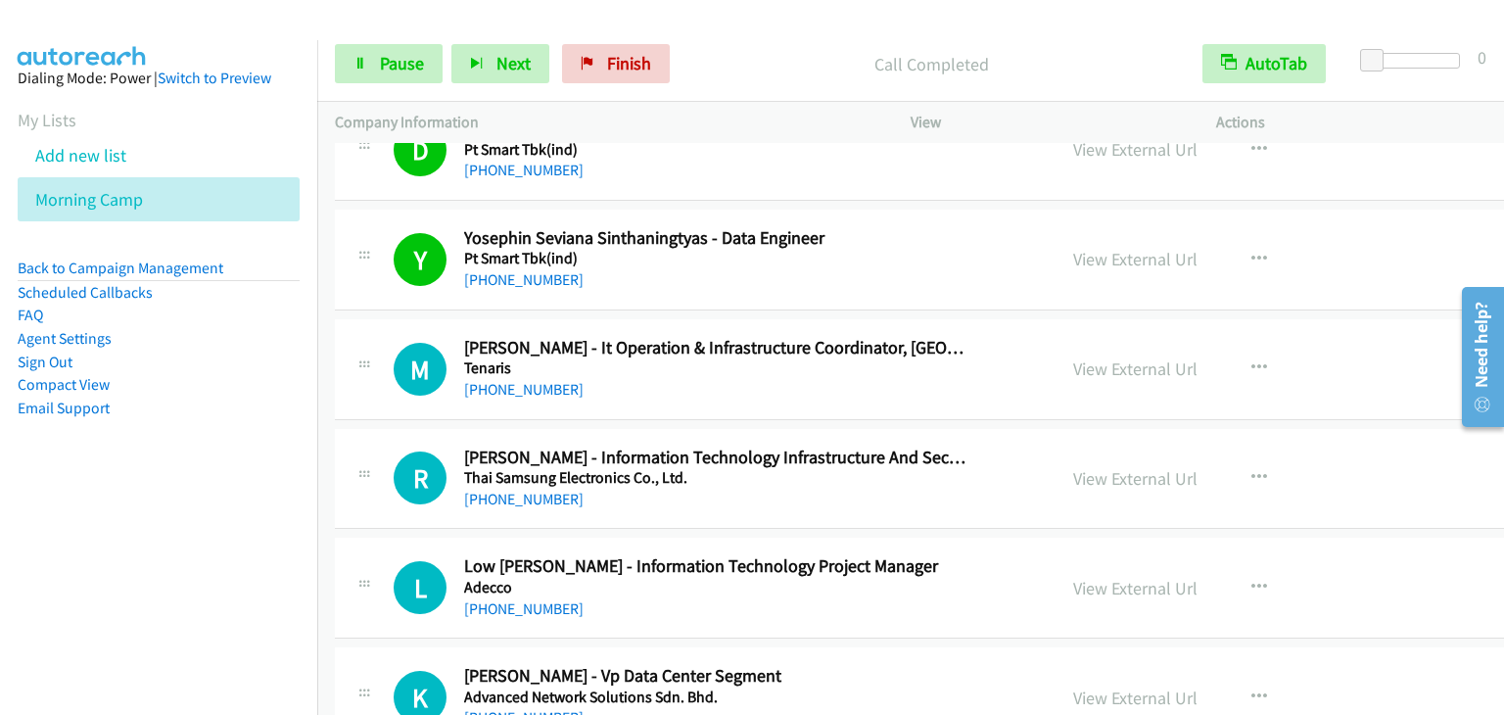
scroll to position [1567, 0]
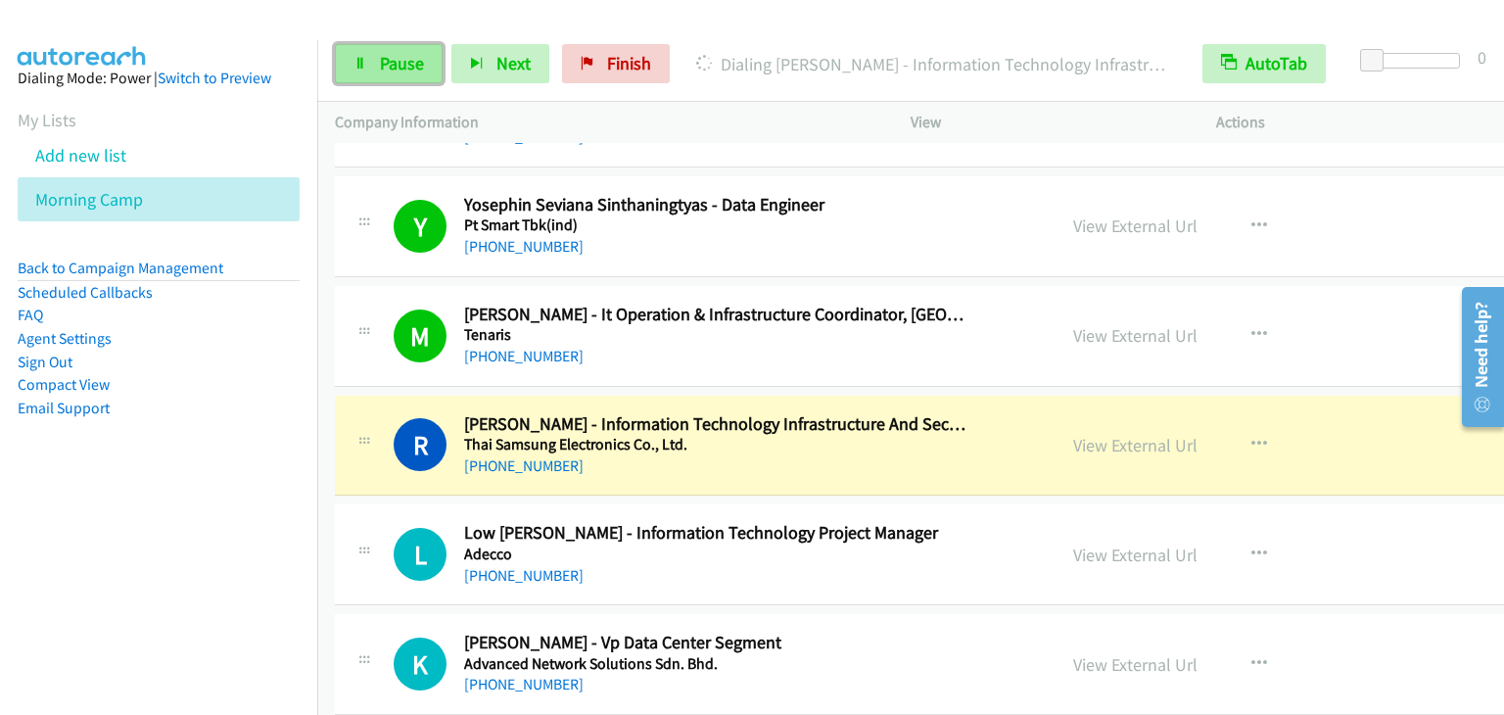
click at [380, 69] on span "Pause" at bounding box center [402, 63] width 44 height 23
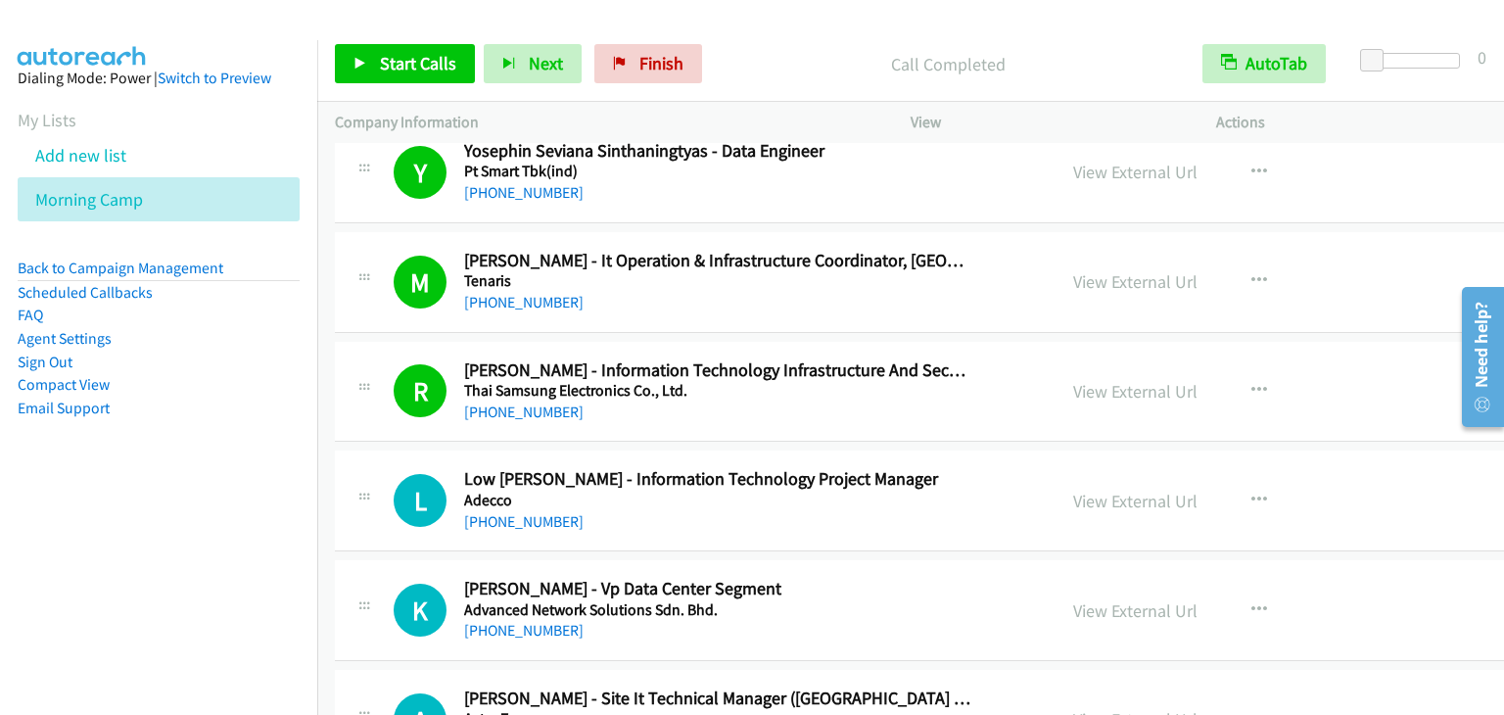
scroll to position [1664, 0]
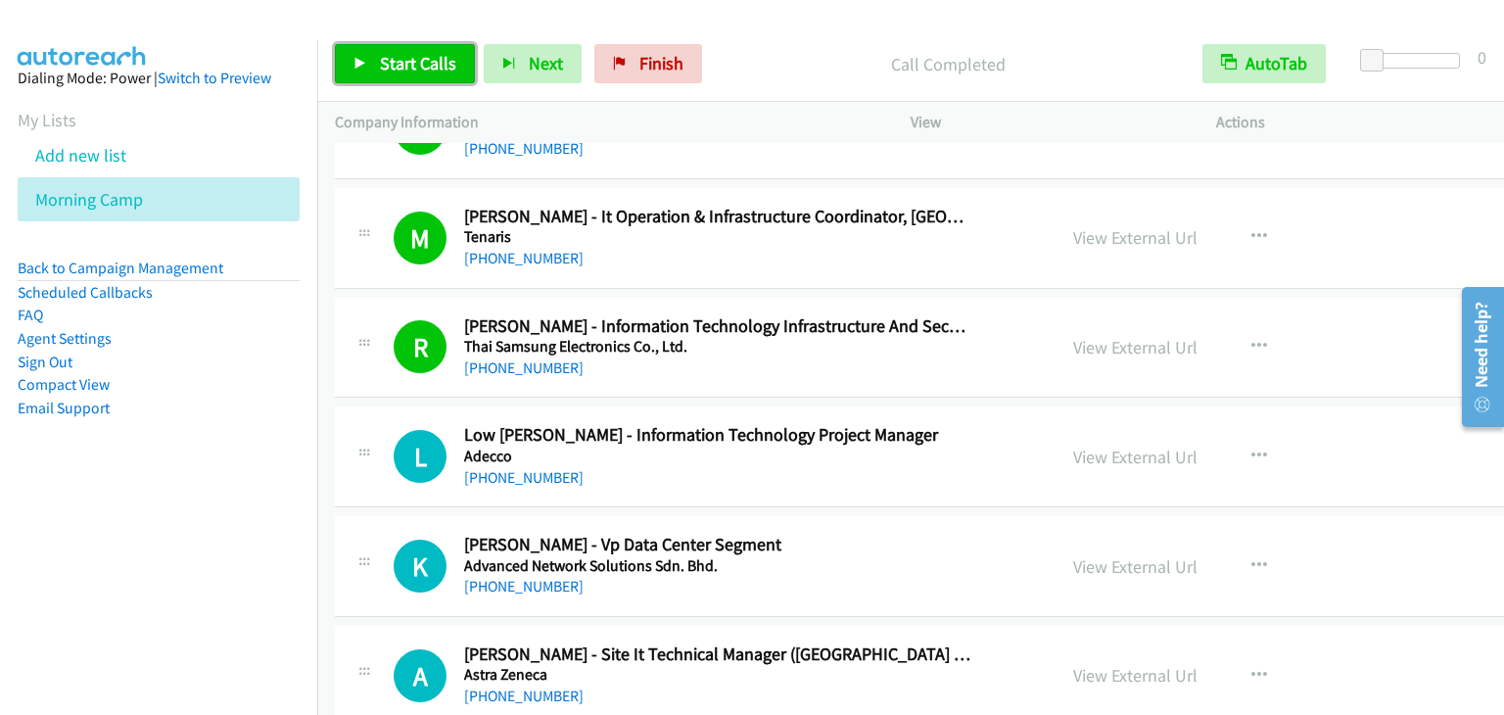
click at [425, 68] on span "Start Calls" at bounding box center [418, 63] width 76 height 23
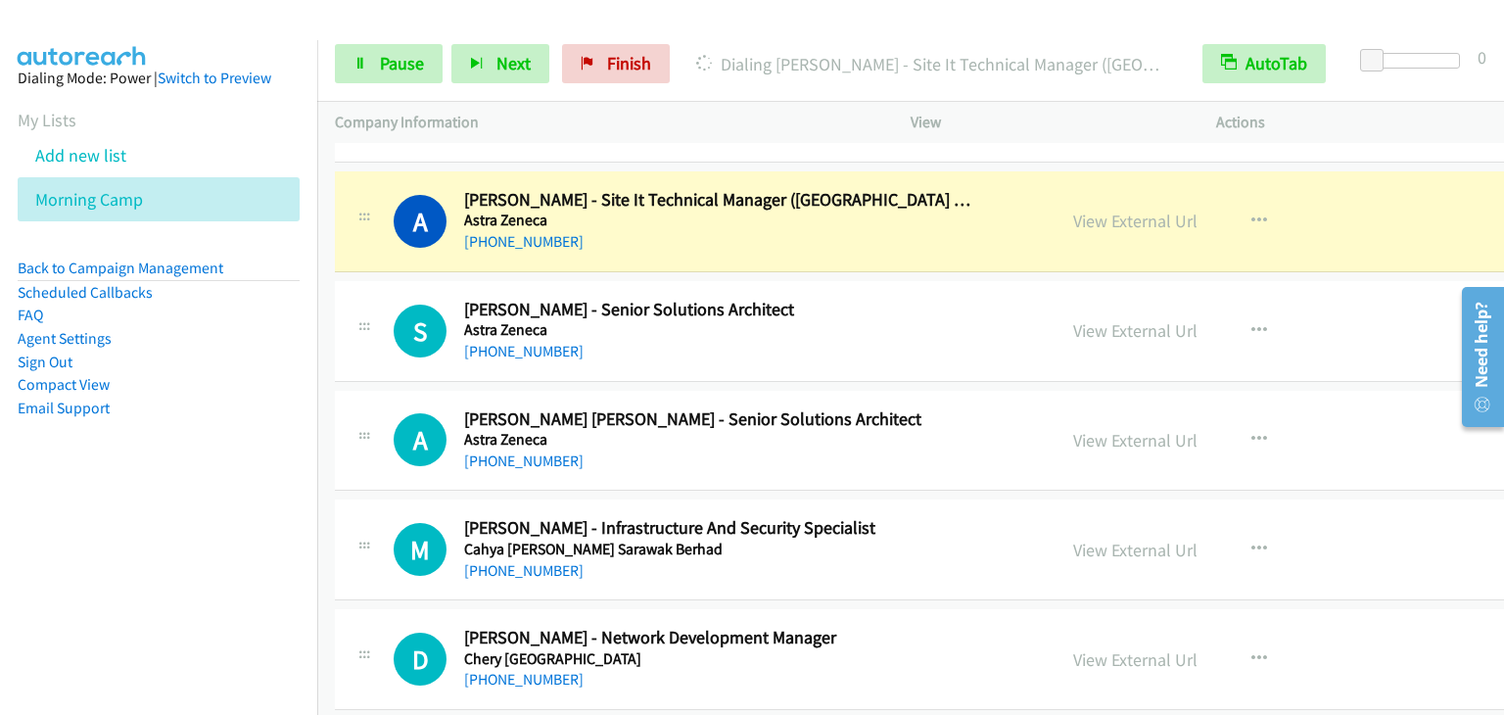
scroll to position [2154, 0]
